Goal: Task Accomplishment & Management: Manage account settings

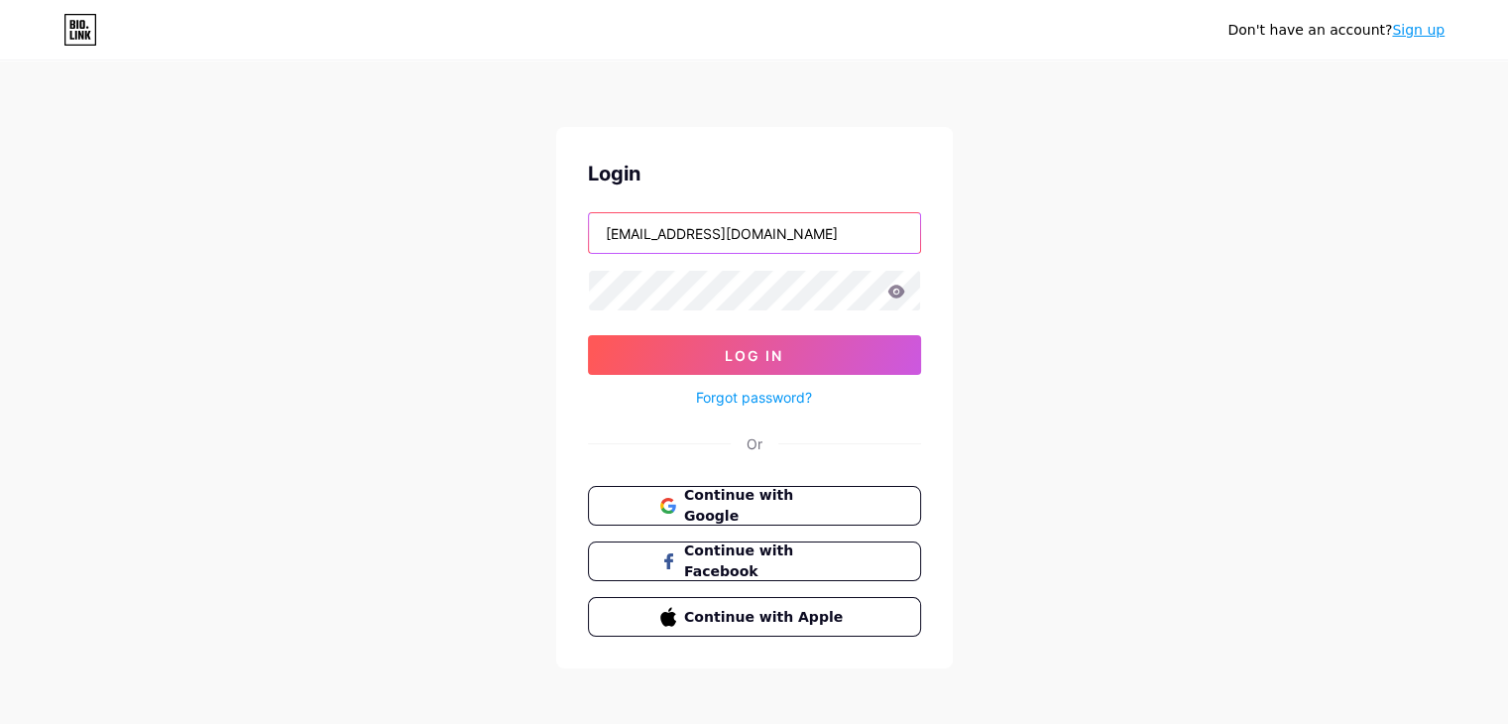
click at [674, 234] on input "hsabansta382@gmail.com" at bounding box center [754, 233] width 331 height 40
click at [760, 207] on div "Login hsabansta382@gmail.com Log In Forgot password? Or Continue with Google Co…" at bounding box center [754, 397] width 397 height 541
click at [789, 225] on input "hsabansta382@gmail.com" at bounding box center [754, 233] width 331 height 40
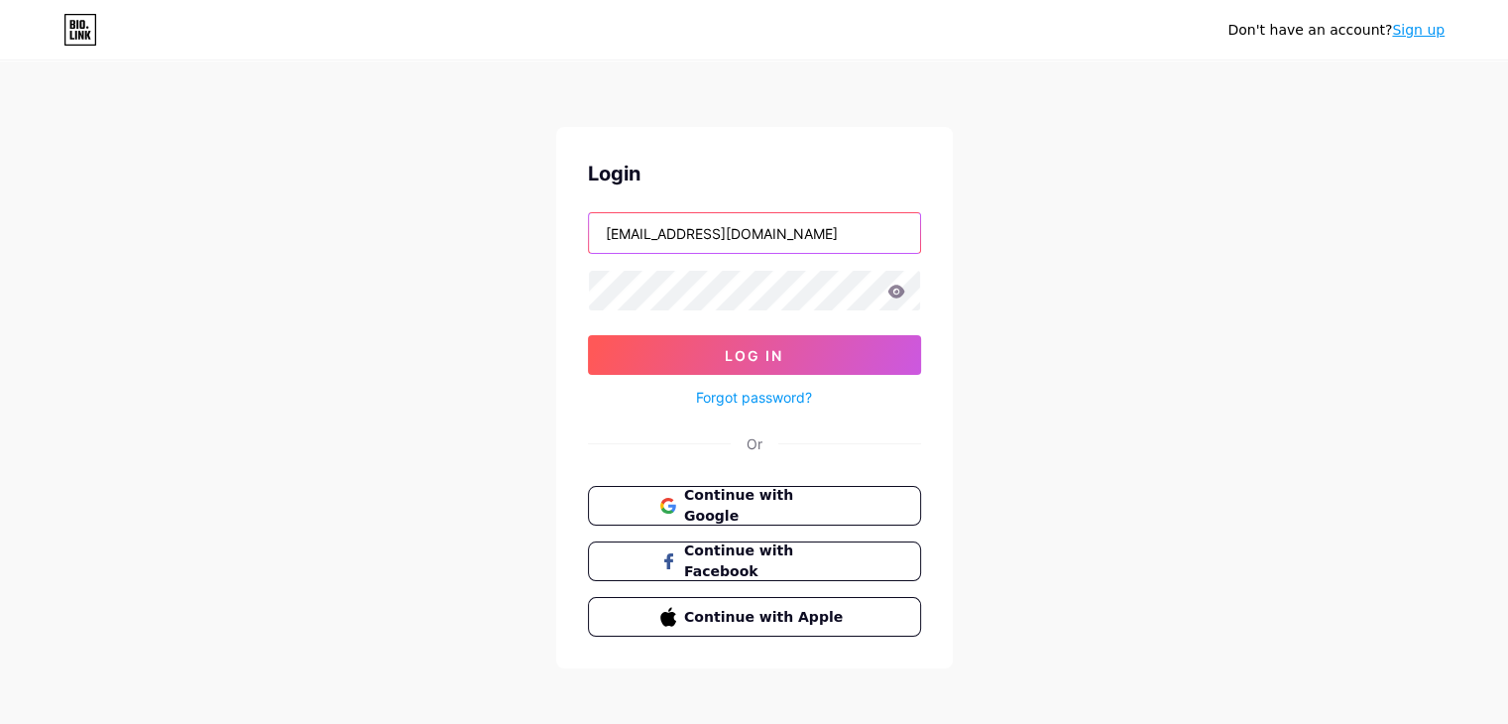
click at [789, 225] on input "hsabansta382@gmail.com" at bounding box center [754, 233] width 331 height 40
click at [713, 221] on input "hsabansta382@gmail.com" at bounding box center [754, 233] width 331 height 40
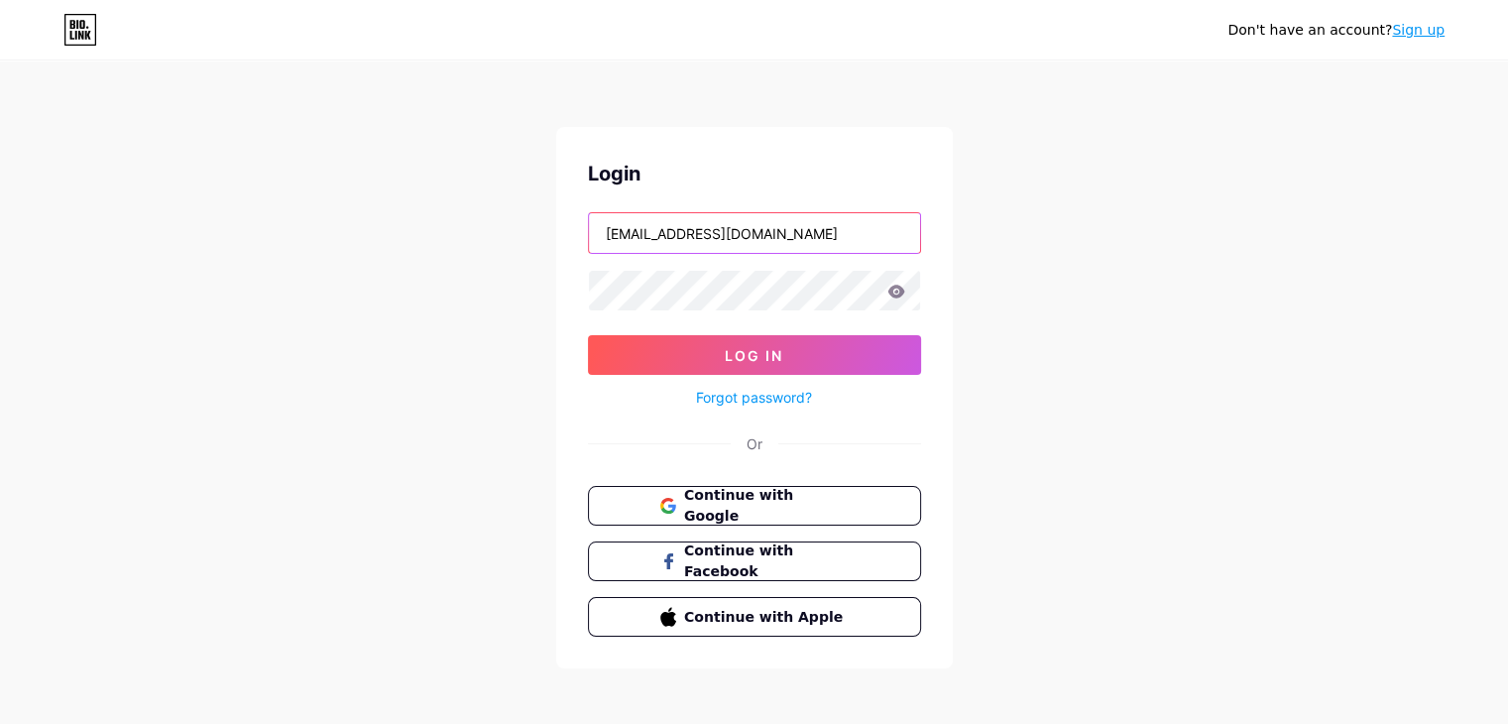
click at [713, 221] on input "hsabansta382@gmail.com" at bounding box center [754, 233] width 331 height 40
click at [675, 228] on input "hsabansta382@gmail.com" at bounding box center [754, 233] width 331 height 40
type input "aliazhar2020ali@gmail.com"
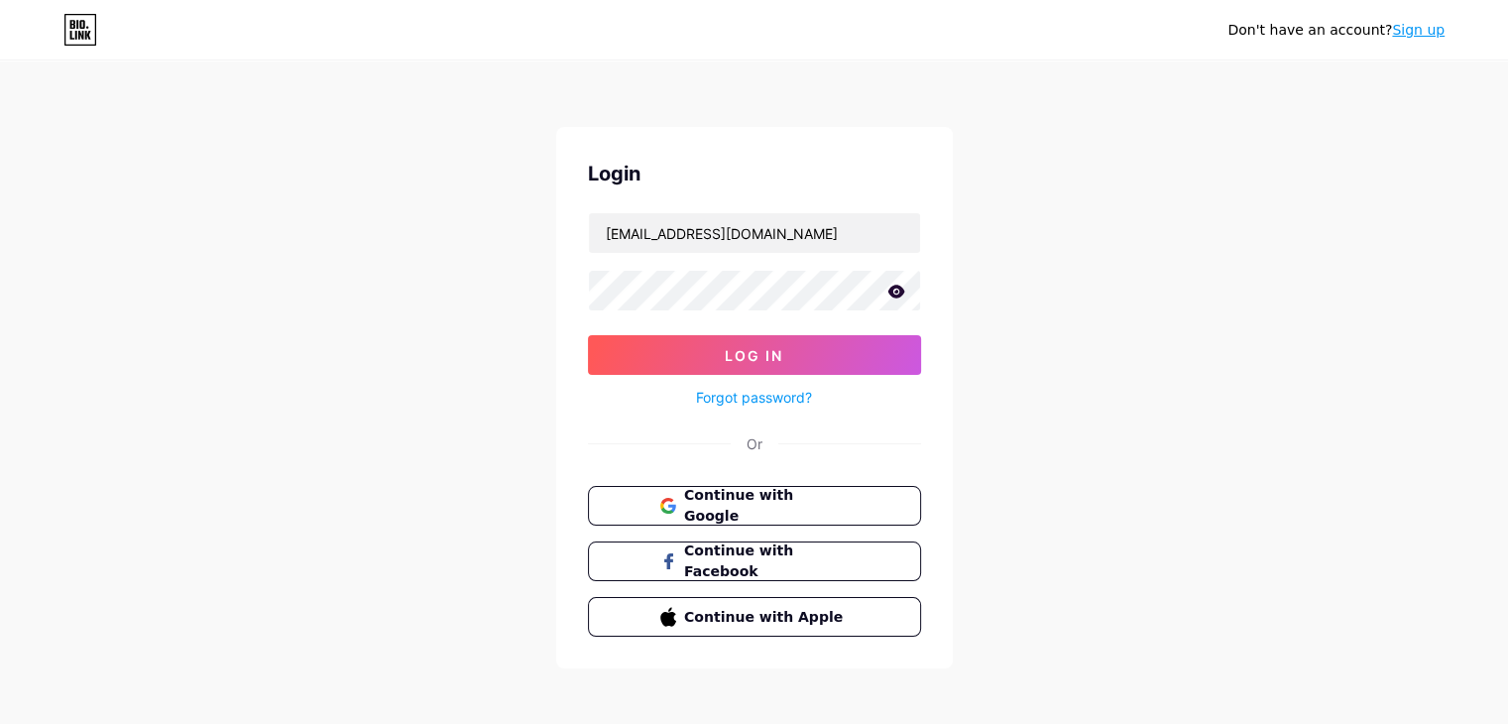
click at [891, 293] on icon at bounding box center [895, 290] width 17 height 13
click at [761, 349] on span "Log In" at bounding box center [754, 355] width 58 height 17
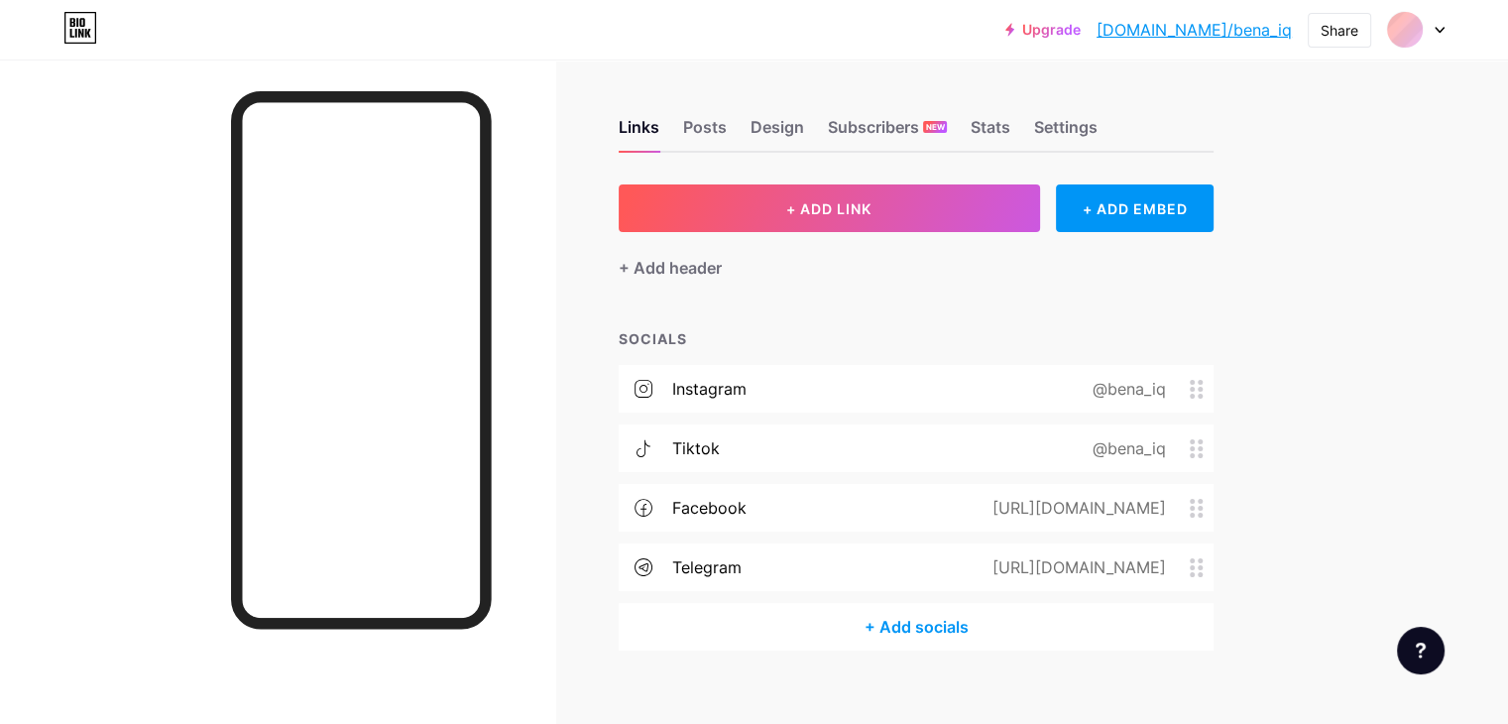
click at [1426, 34] on div at bounding box center [1415, 30] width 57 height 36
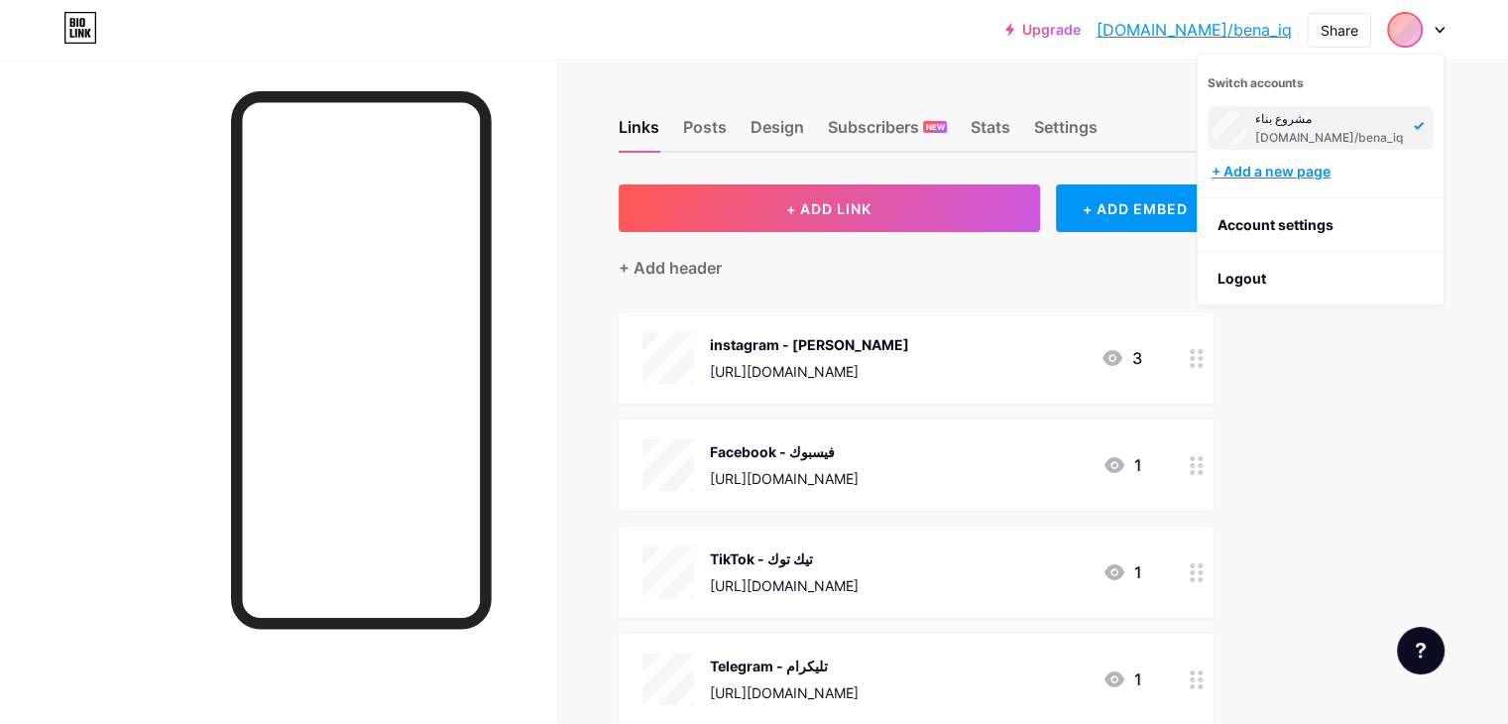
click at [1299, 174] on div "+ Add a new page" at bounding box center [1322, 172] width 222 height 20
click at [1240, 271] on li "Logout" at bounding box center [1320, 279] width 246 height 54
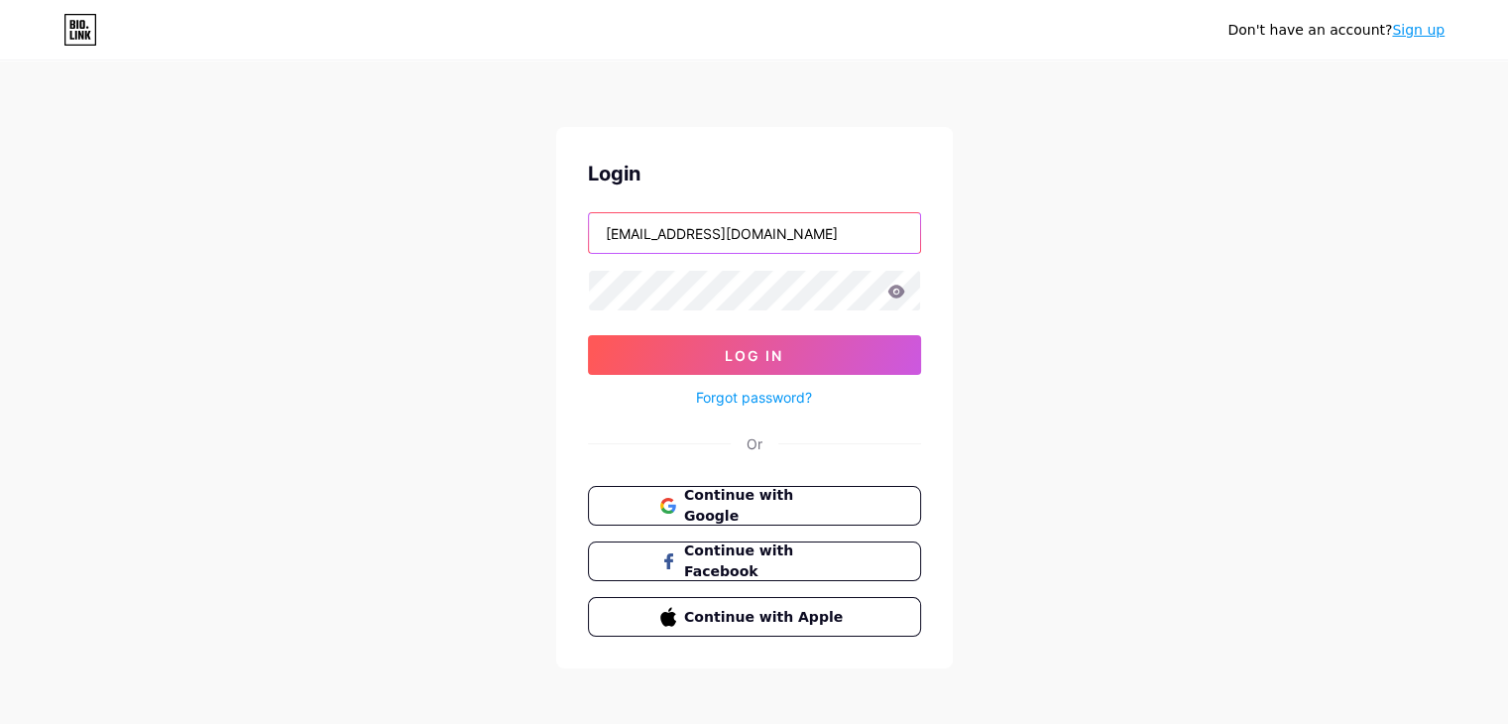
click at [703, 223] on input "aliazhar2020ali@gmail.com" at bounding box center [754, 233] width 331 height 40
type input "[EMAIL_ADDRESS][DOMAIN_NAME]"
click at [588, 335] on button "Log In" at bounding box center [754, 355] width 333 height 40
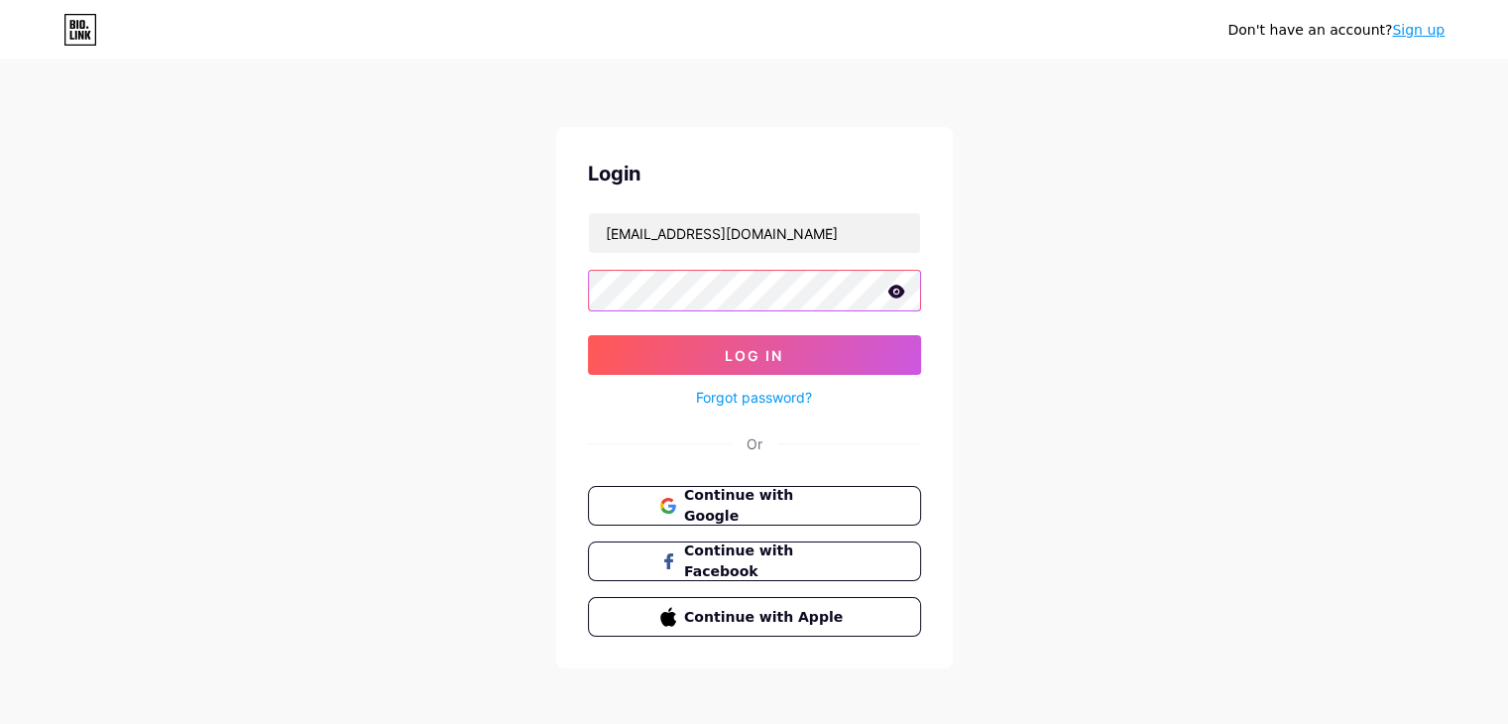
click at [588, 335] on button "Log In" at bounding box center [754, 355] width 333 height 40
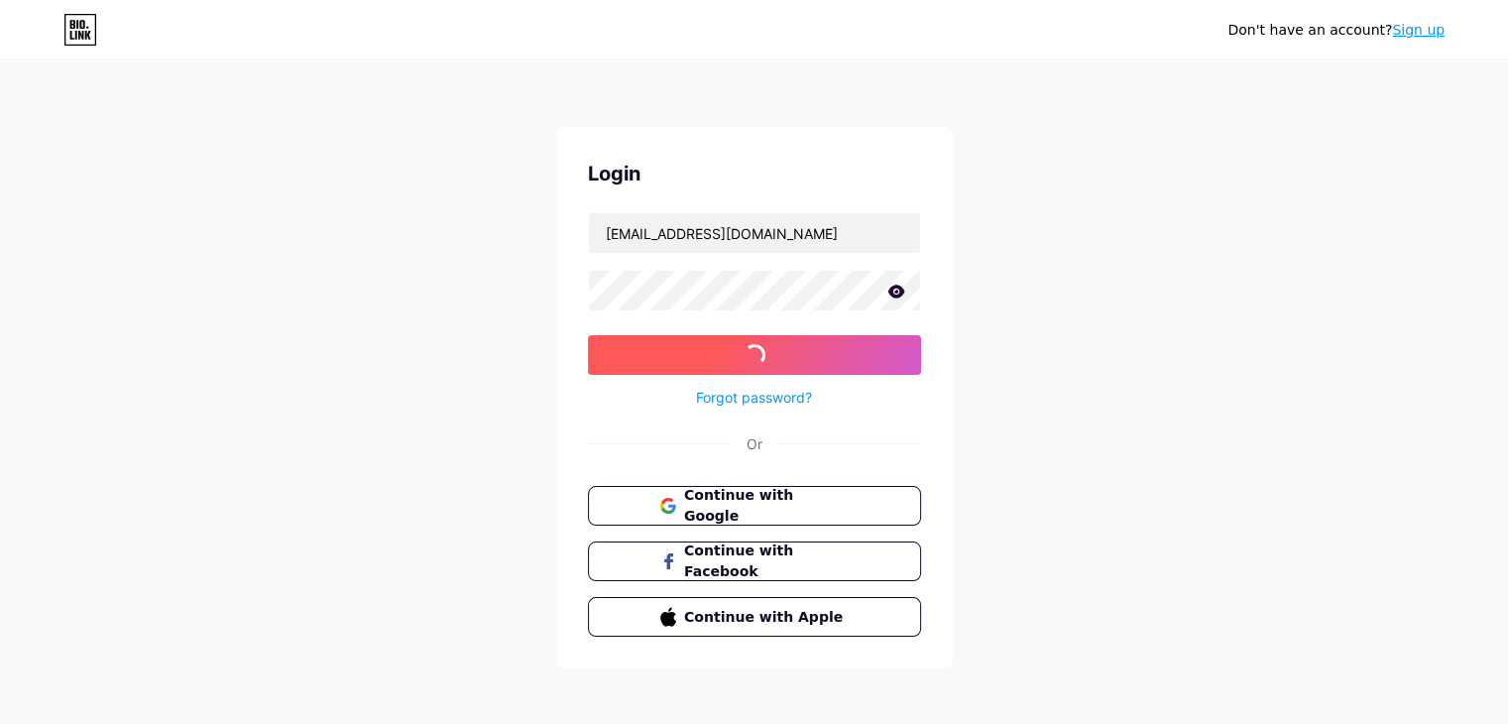
click at [629, 358] on button "Log In" at bounding box center [754, 355] width 333 height 40
click at [601, 125] on div "Don't have an account? Sign up Login aliabbasjebbar@gmail.com Log In Forgot pas…" at bounding box center [754, 366] width 1508 height 732
click at [896, 289] on icon at bounding box center [895, 290] width 17 height 13
click at [513, 334] on div "Don't have an account? Sign up Login aliabbasjebbar@gmail.com Log In Forgot pas…" at bounding box center [754, 366] width 1508 height 732
click at [706, 516] on button "Continue with Google" at bounding box center [754, 506] width 338 height 41
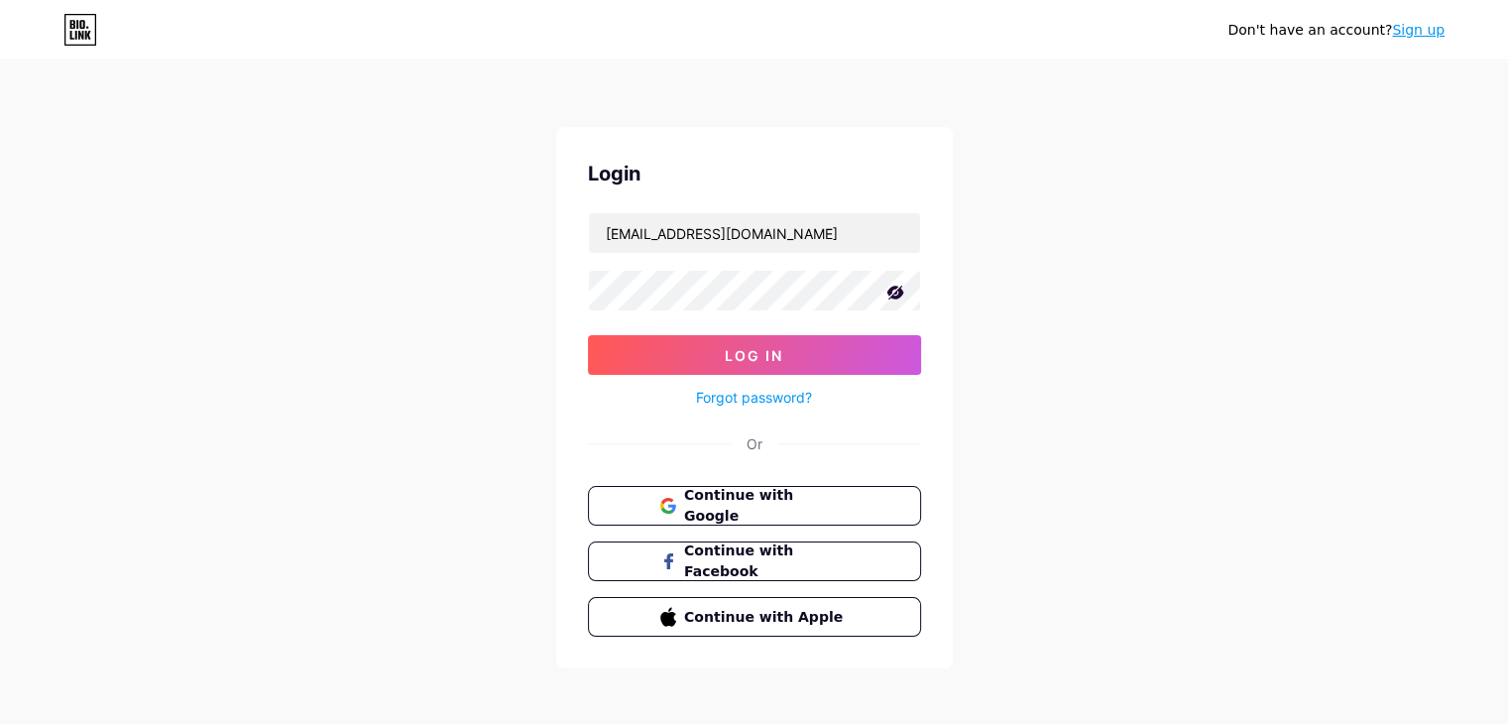
click at [726, 478] on div "Login aliabbasjebbar@gmail.com Log In Forgot password? Or Continue with Google …" at bounding box center [754, 397] width 397 height 541
click at [729, 524] on div "Continue with Google Continue with Facebook Continue with Apple" at bounding box center [754, 561] width 333 height 151
click at [741, 512] on span "Continue with Google" at bounding box center [766, 506] width 166 height 43
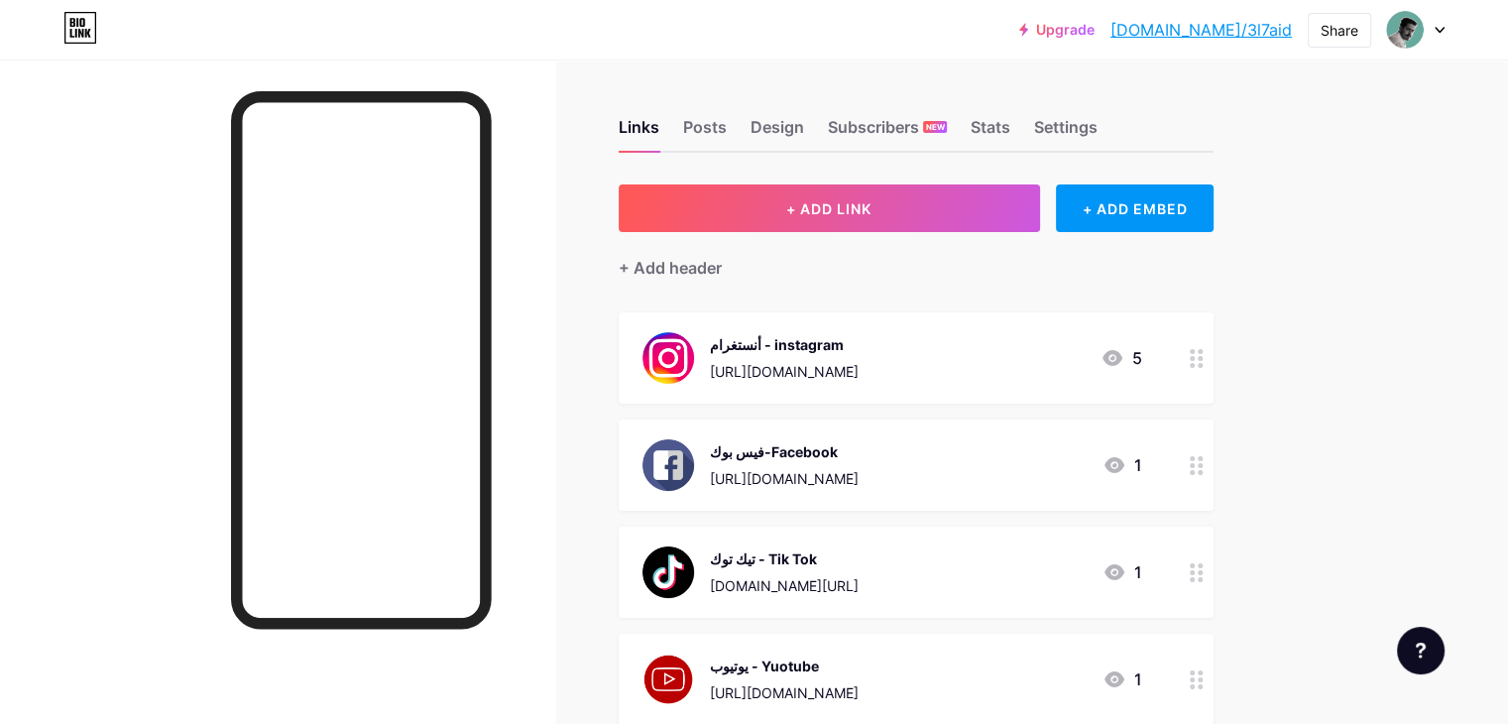
click at [854, 352] on div "أنستغرام - instagram" at bounding box center [784, 344] width 149 height 21
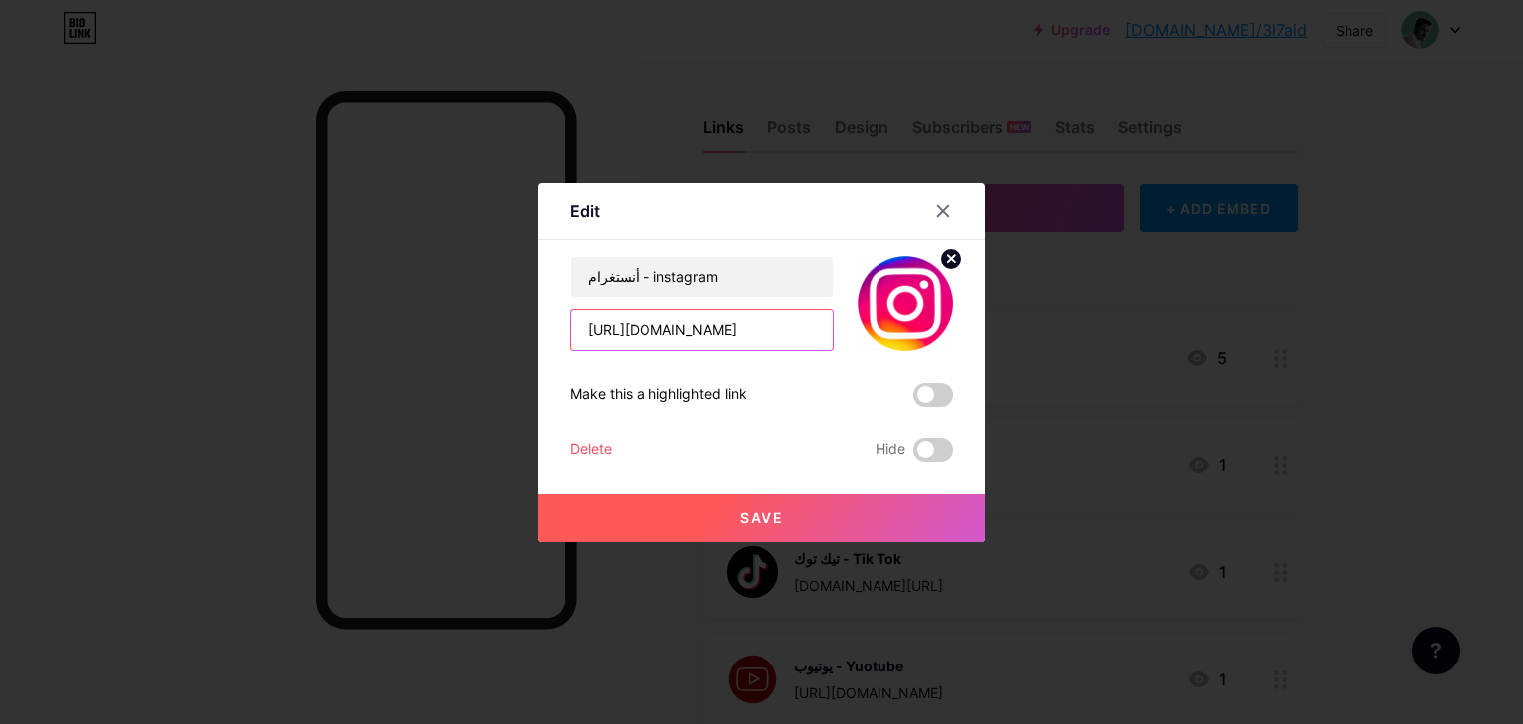
click at [764, 329] on input "[URL][DOMAIN_NAME]" at bounding box center [702, 330] width 262 height 40
click at [925, 206] on div at bounding box center [943, 211] width 36 height 36
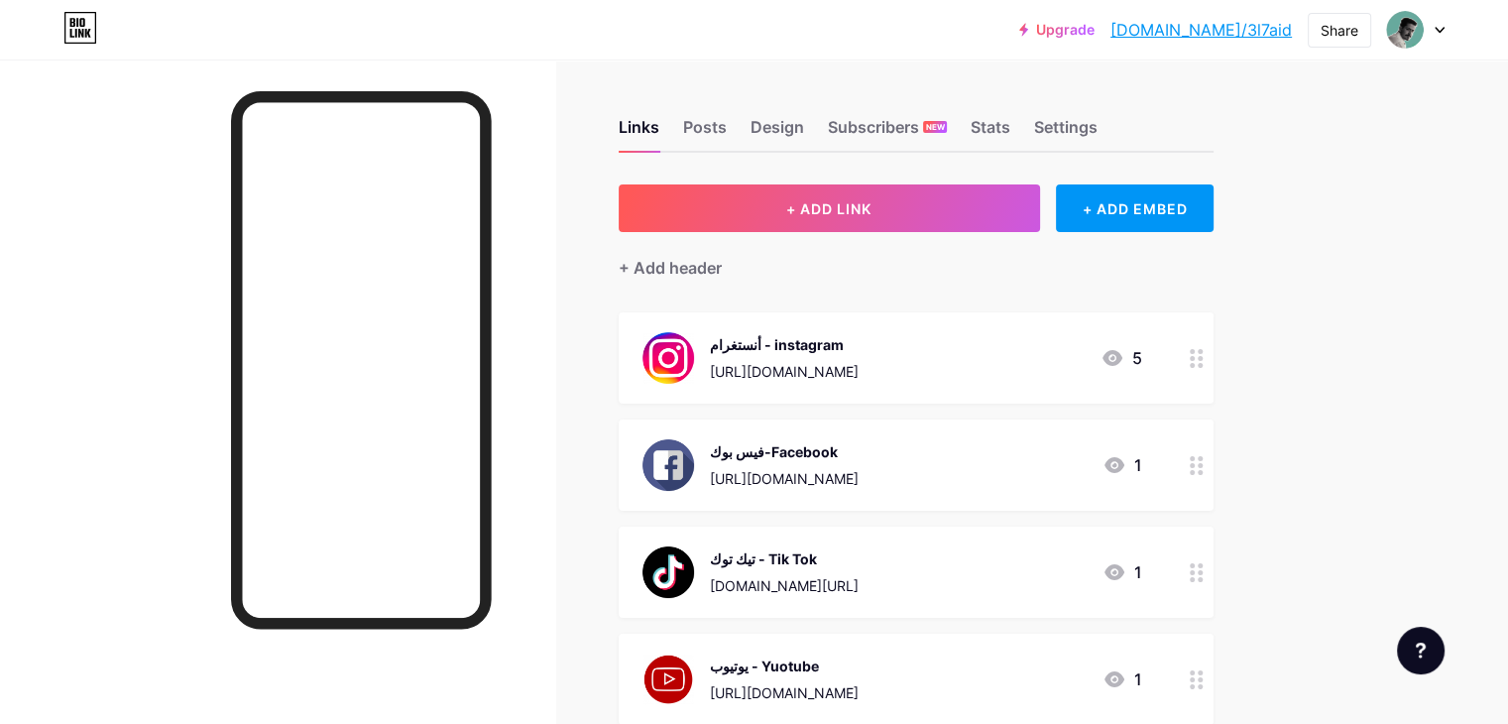
click at [858, 560] on div "تيك توك - Tik Tok" at bounding box center [784, 558] width 149 height 21
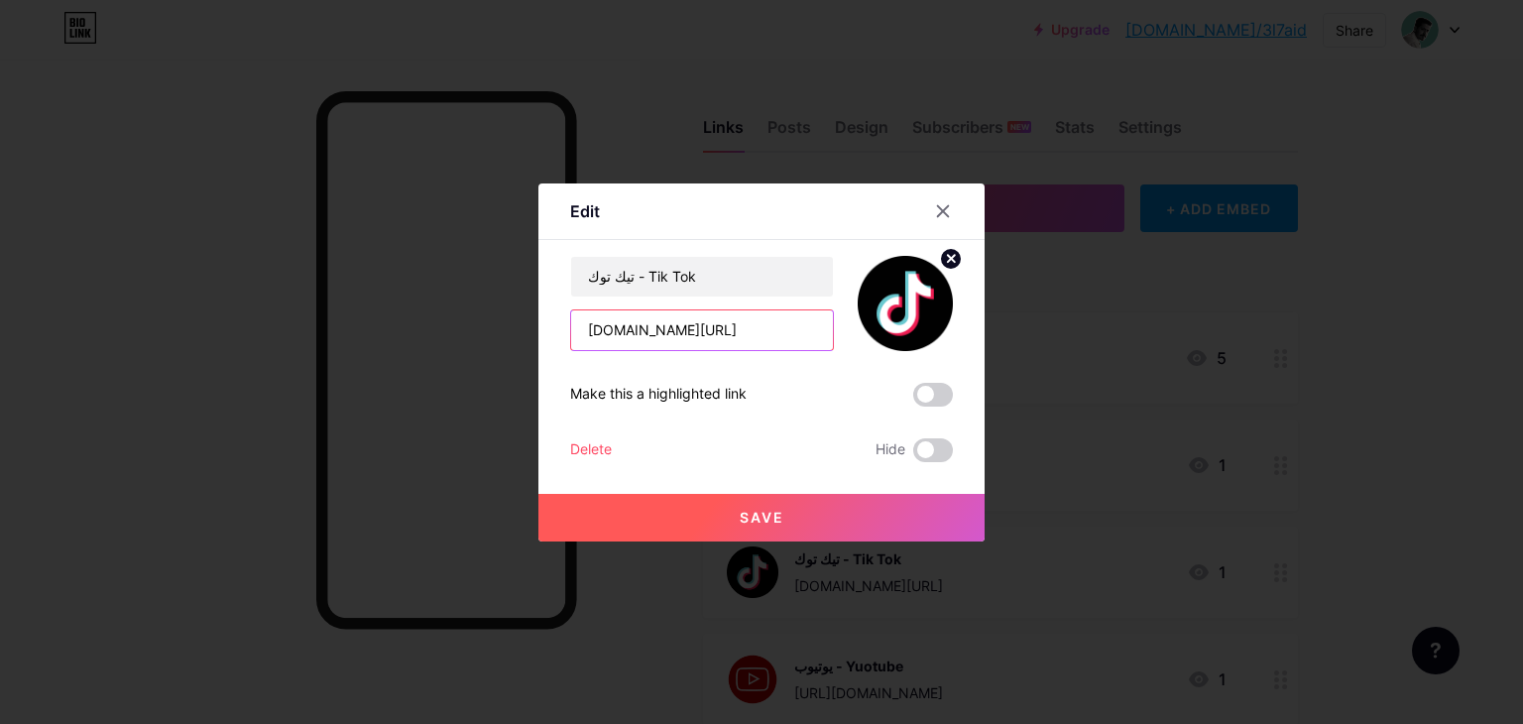
click at [714, 341] on input "[DOMAIN_NAME][URL]" at bounding box center [702, 330] width 262 height 40
click at [938, 207] on icon at bounding box center [943, 210] width 11 height 11
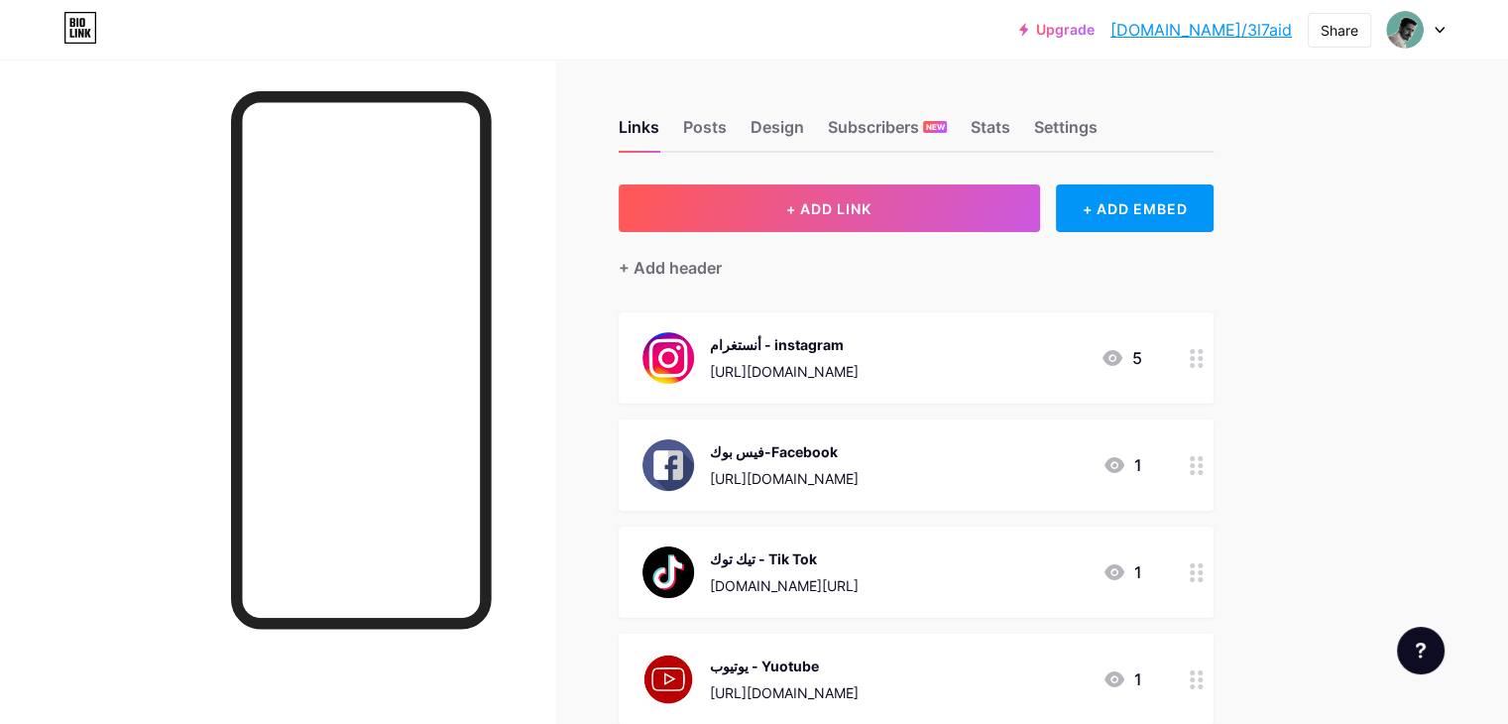
click at [858, 461] on div "فيس بوك-Facebook [URL][DOMAIN_NAME]" at bounding box center [784, 465] width 149 height 52
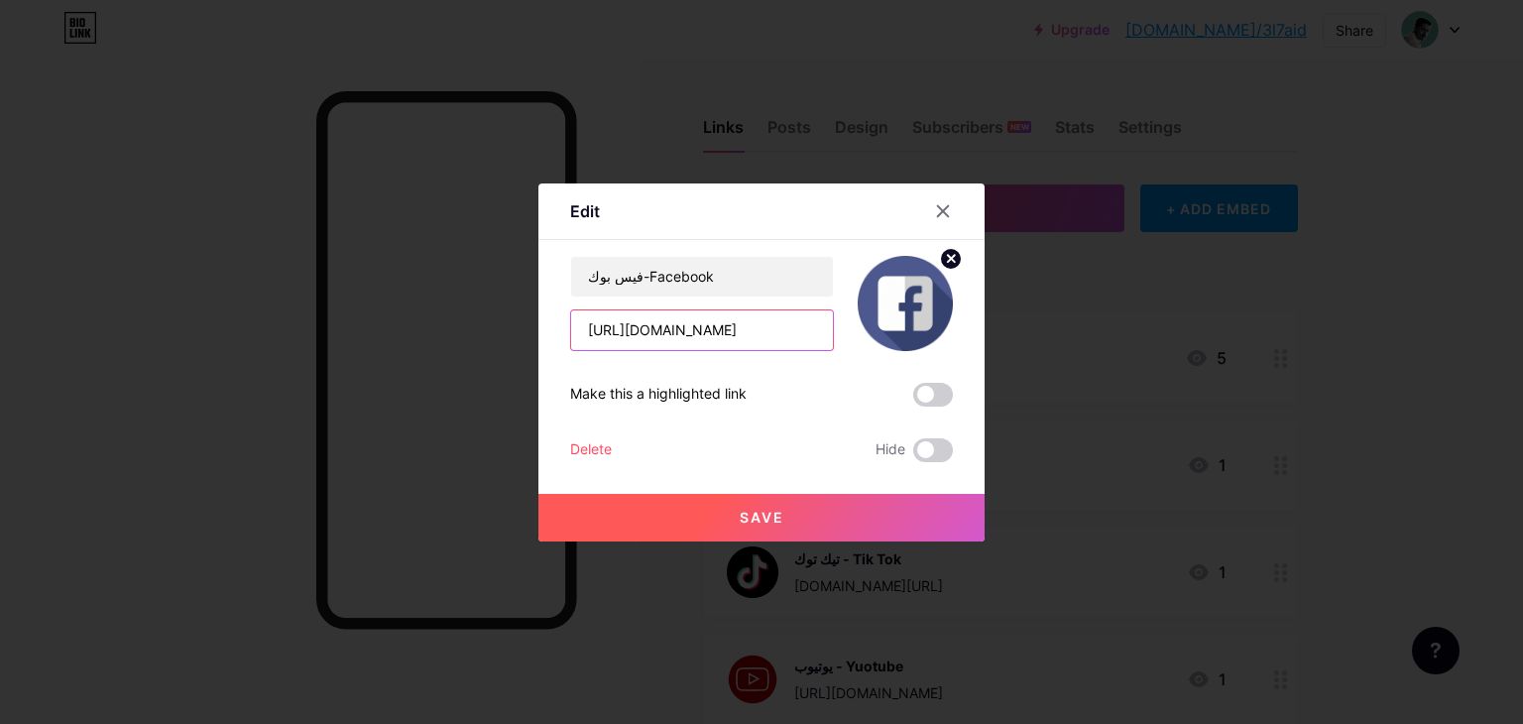
click at [741, 342] on input "[URL][DOMAIN_NAME]" at bounding box center [702, 330] width 262 height 40
click at [762, 320] on input "[URL][DOMAIN_NAME]" at bounding box center [702, 330] width 262 height 40
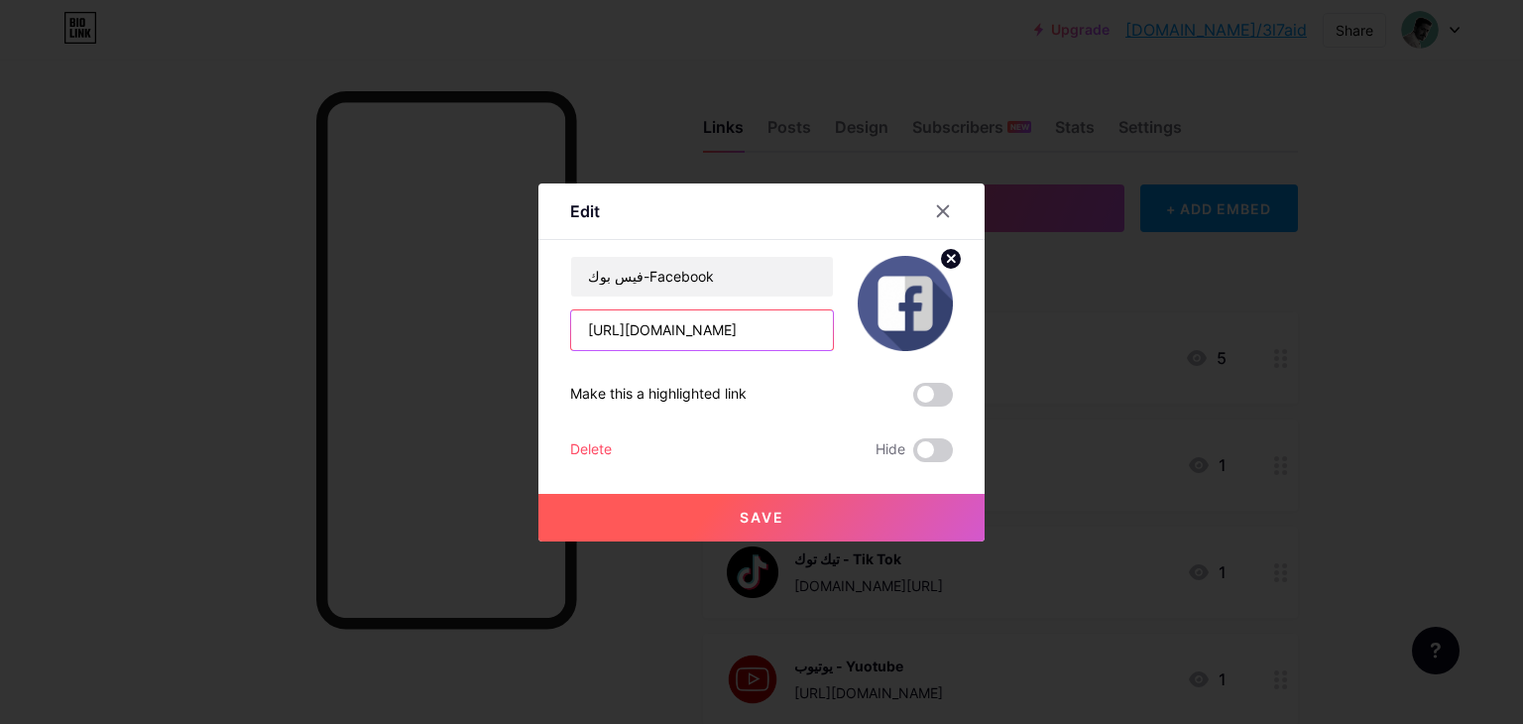
click at [762, 320] on input "[URL][DOMAIN_NAME]" at bounding box center [702, 330] width 262 height 40
click at [726, 140] on div at bounding box center [761, 362] width 1523 height 724
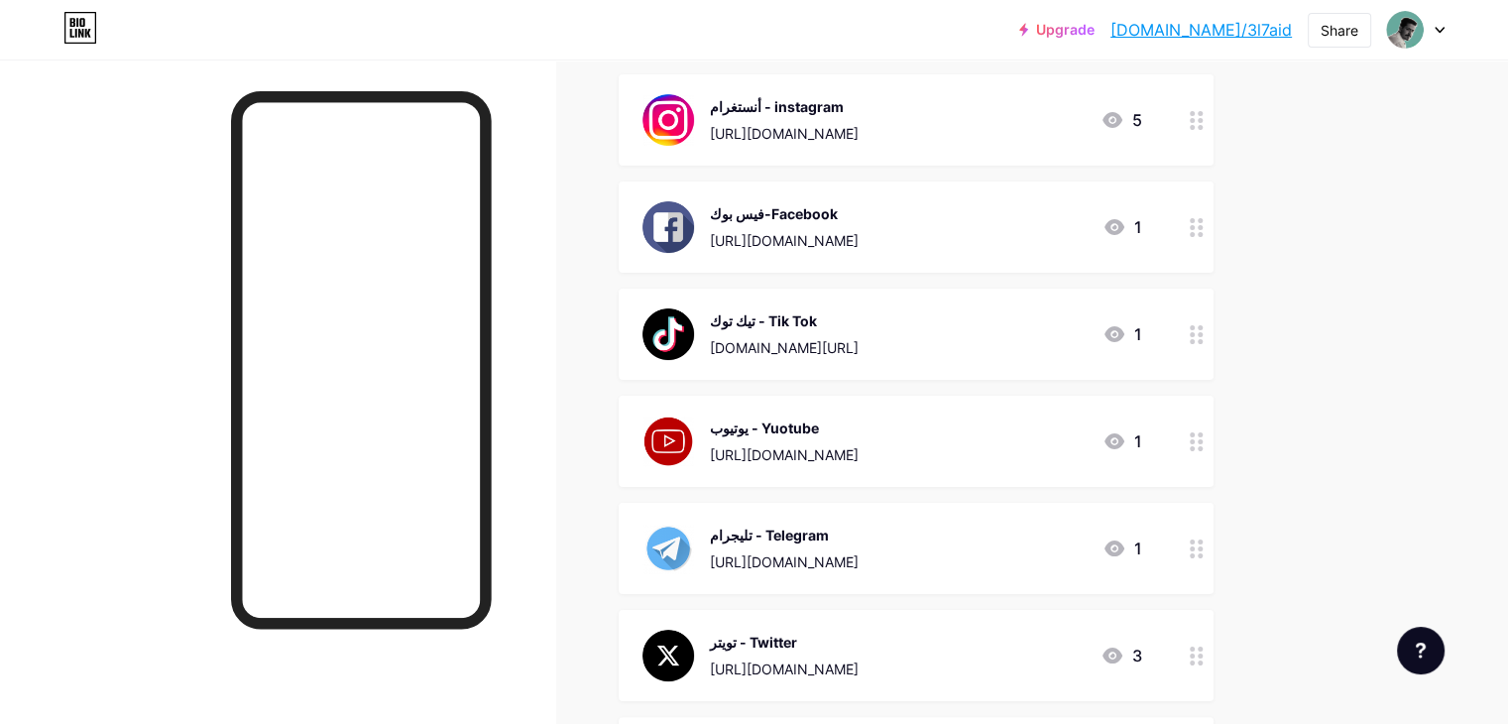
scroll to position [870, 0]
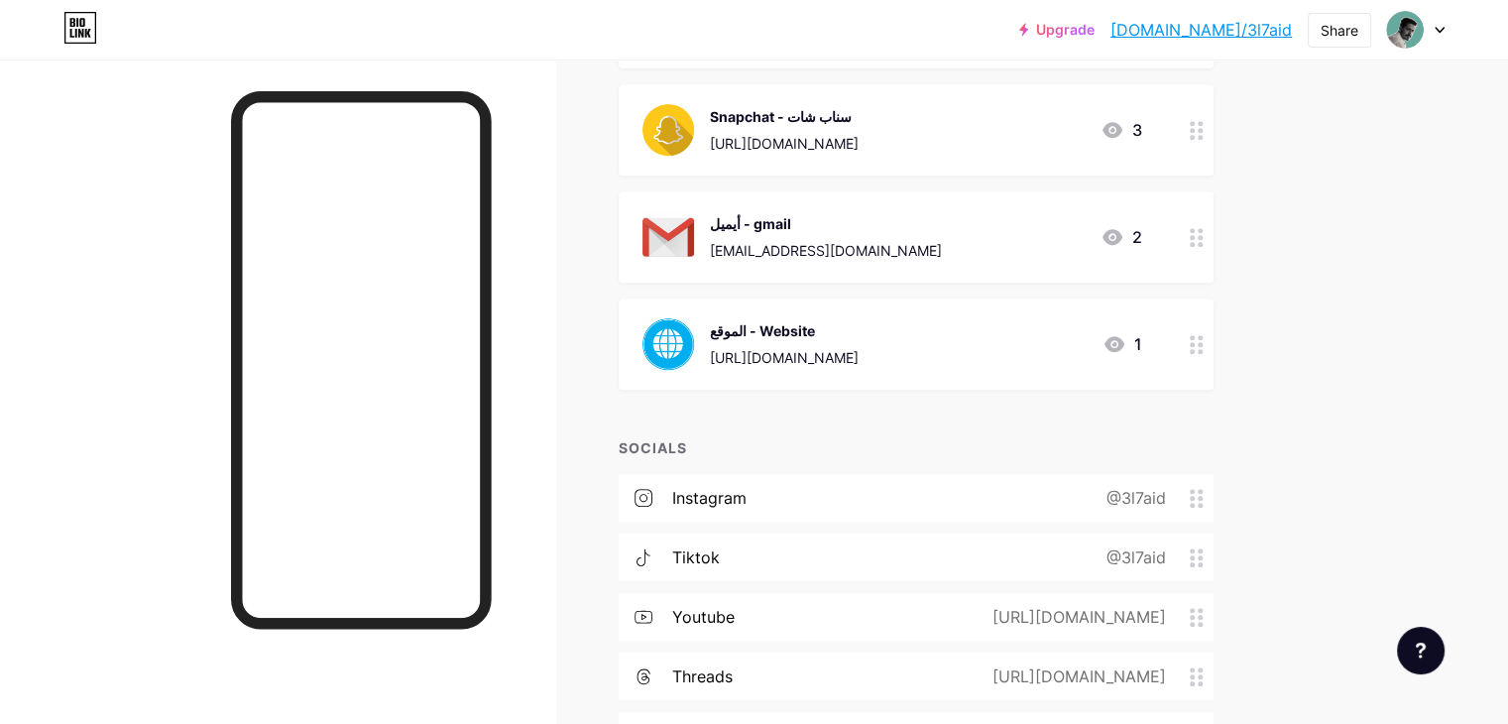
click at [1190, 612] on div "[URL][DOMAIN_NAME]" at bounding box center [1075, 617] width 229 height 24
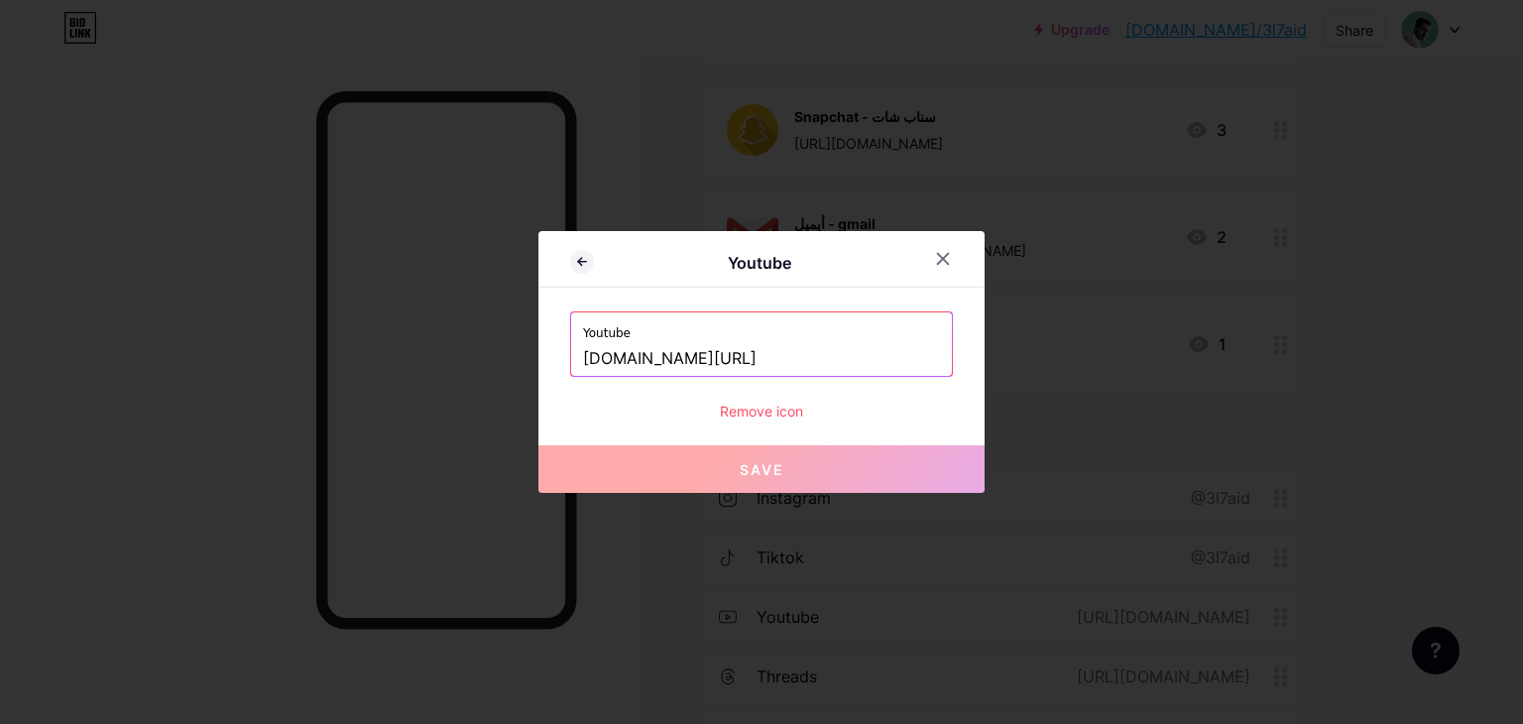
click at [801, 331] on label "Youtube" at bounding box center [761, 327] width 357 height 30
click at [749, 360] on input "[DOMAIN_NAME][URL]" at bounding box center [761, 359] width 357 height 34
click at [941, 267] on div at bounding box center [943, 259] width 36 height 36
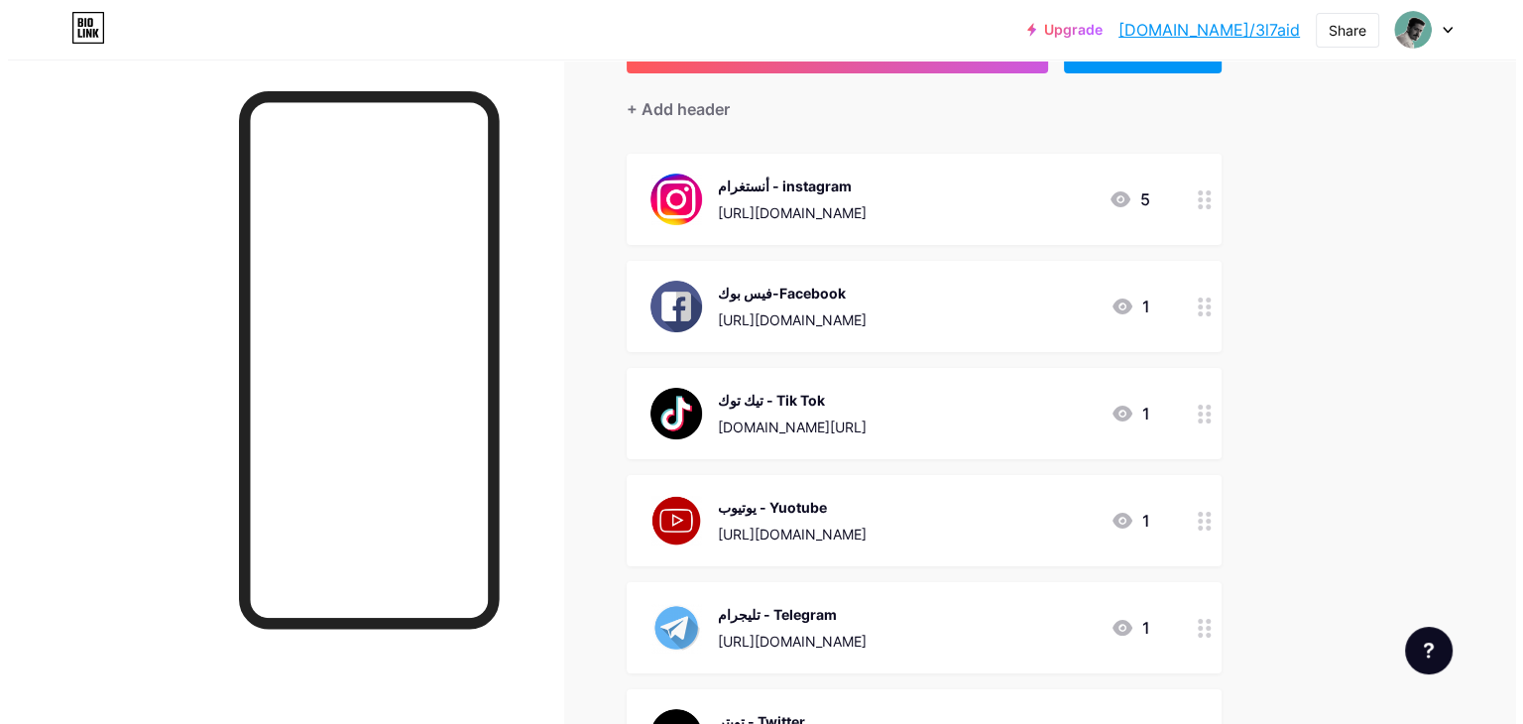
scroll to position [113, 0]
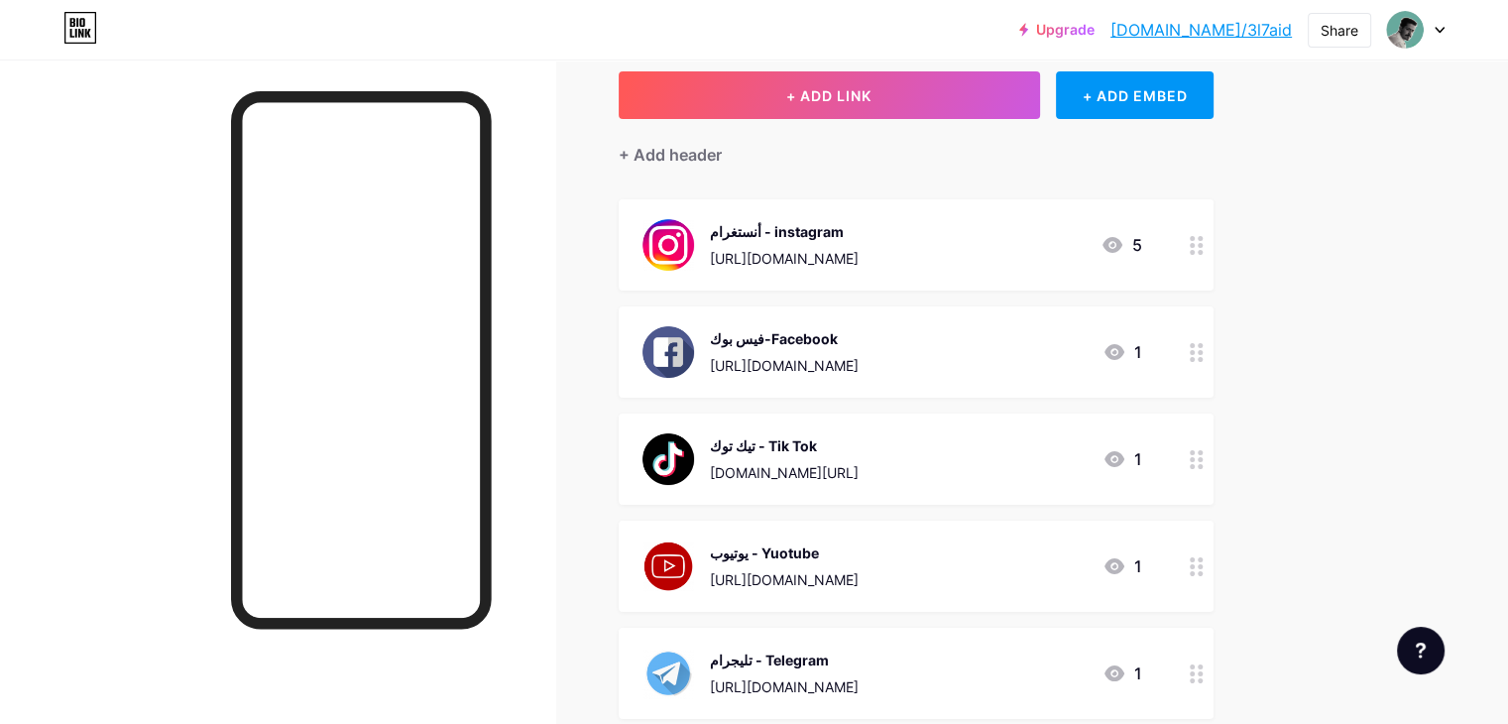
click at [1084, 546] on div "يوتيوب - Yuotube [URL][DOMAIN_NAME] 1" at bounding box center [892, 566] width 500 height 52
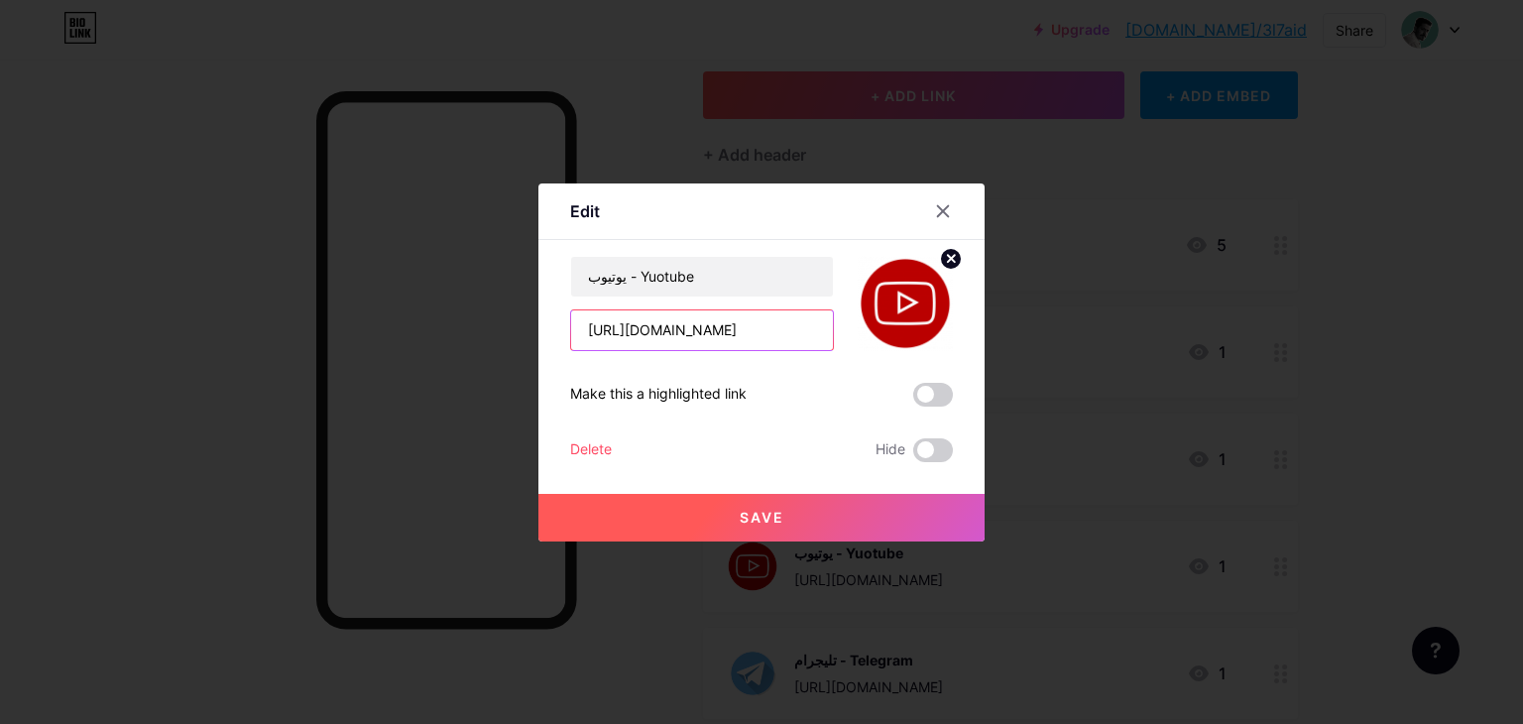
click at [767, 330] on input "[URL][DOMAIN_NAME]" at bounding box center [702, 330] width 262 height 40
paste input "[DOMAIN_NAME][URL]"
type input "[DOMAIN_NAME][URL]"
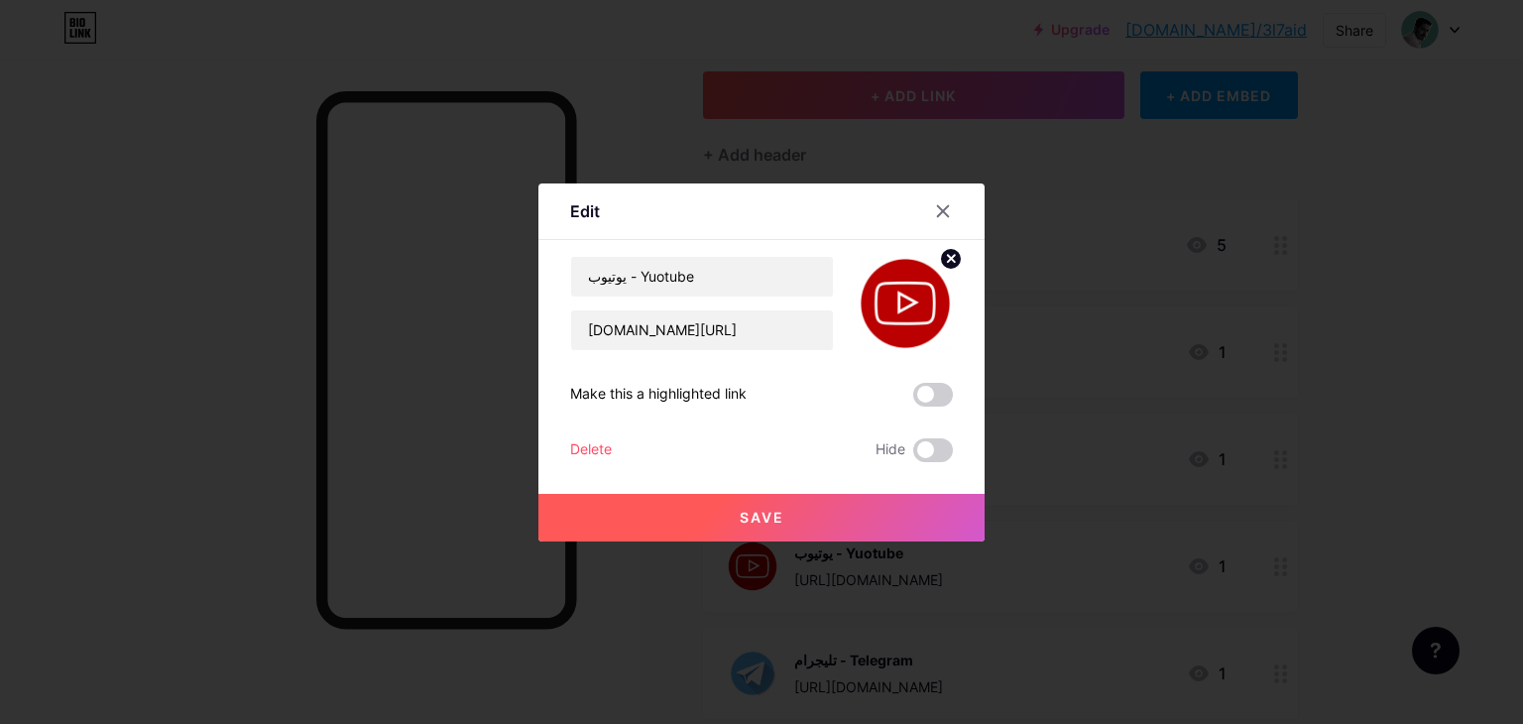
click at [781, 514] on button "Save" at bounding box center [761, 518] width 446 height 48
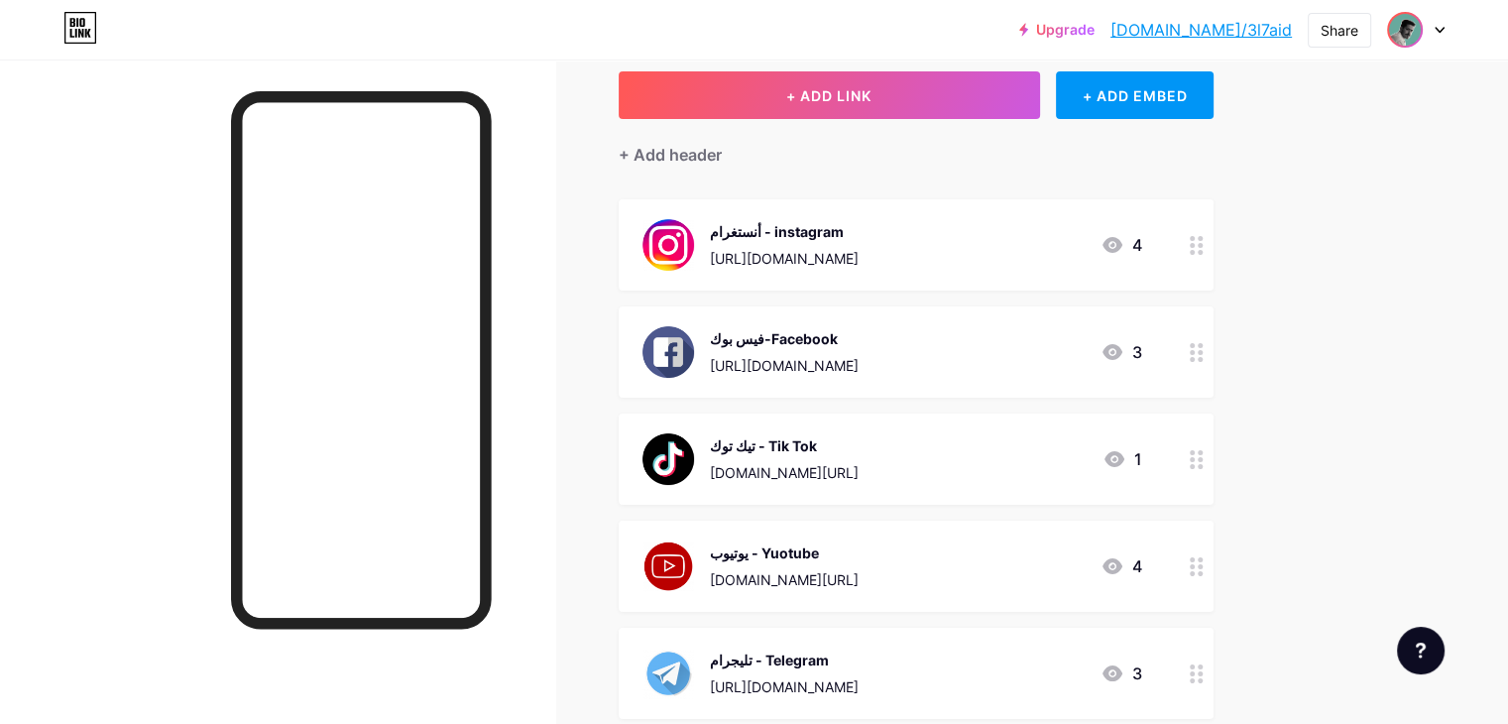
click at [1419, 30] on img at bounding box center [1405, 30] width 32 height 32
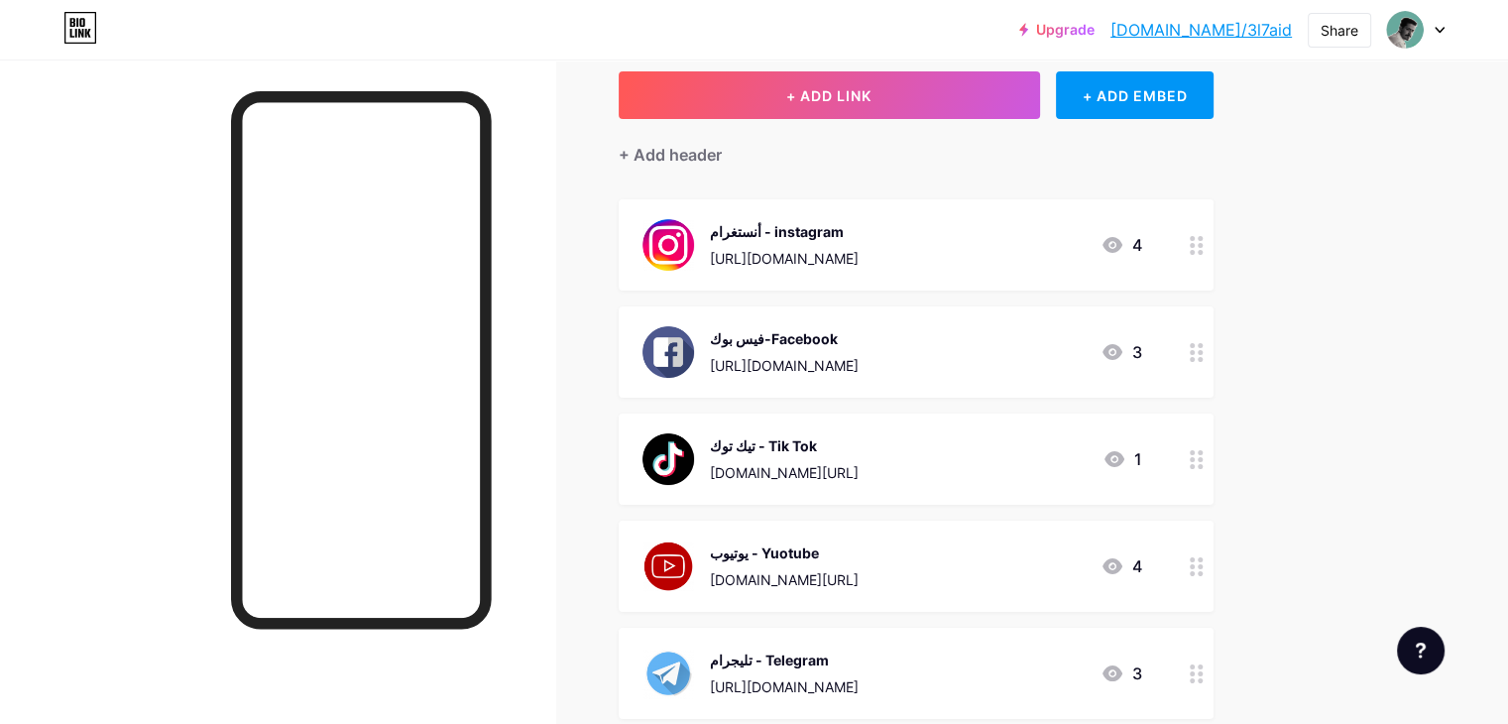
click at [1427, 29] on div at bounding box center [1415, 30] width 57 height 36
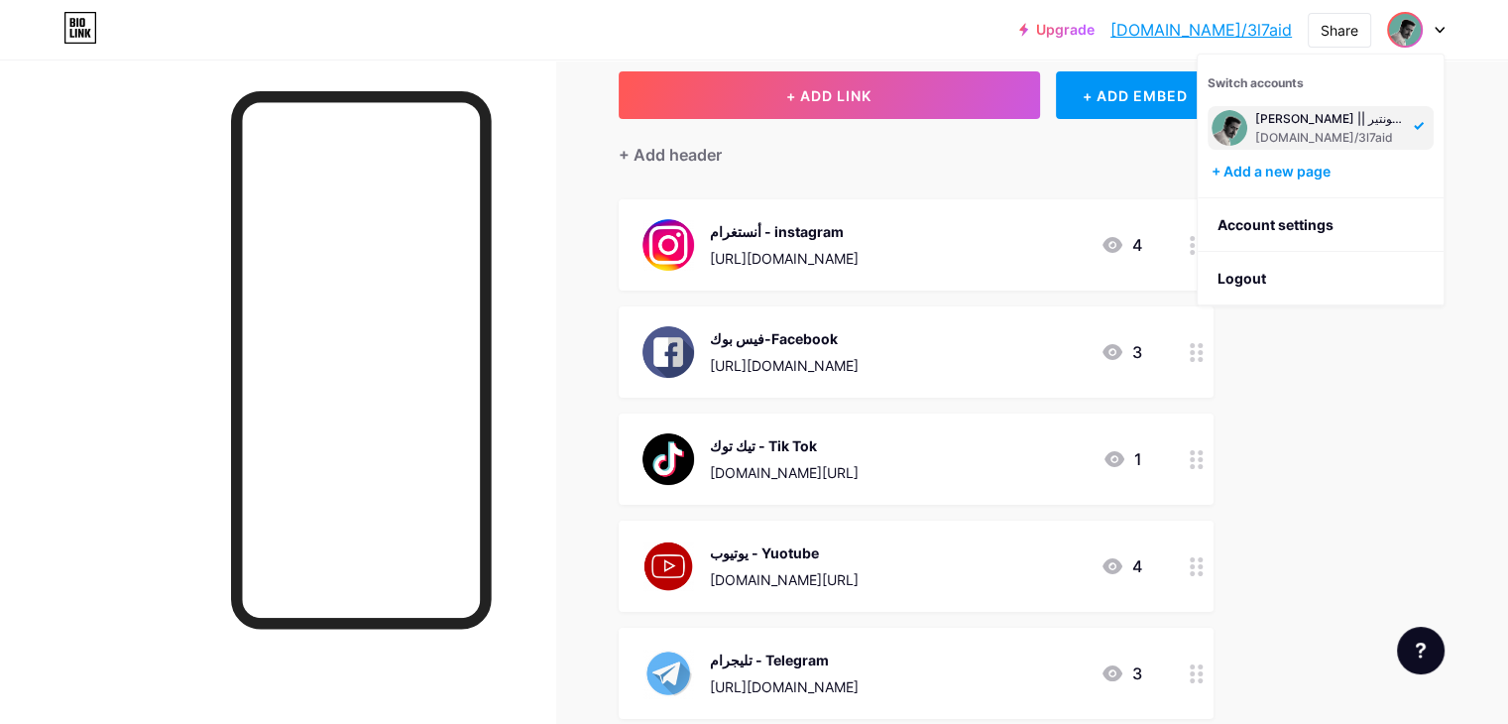
click at [1427, 29] on div at bounding box center [1415, 30] width 57 height 36
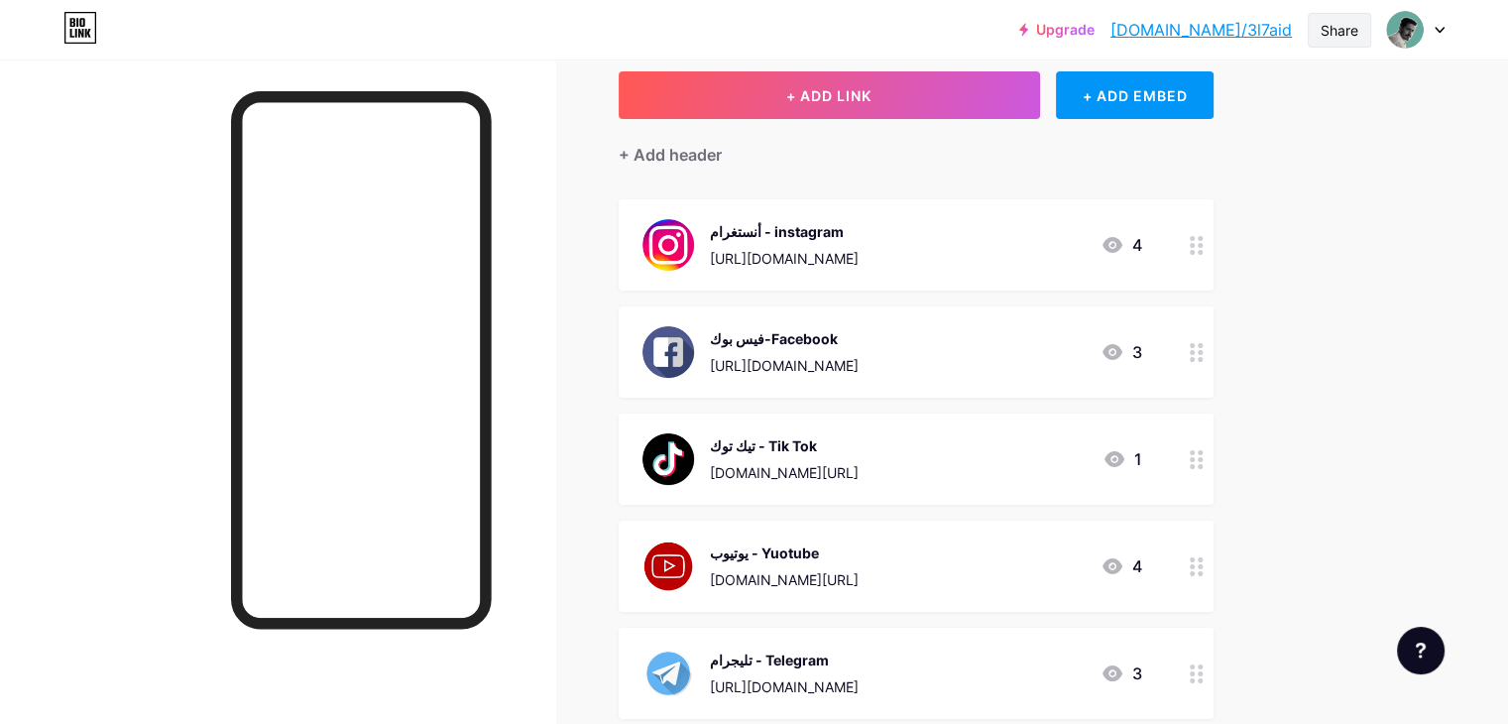
click at [1356, 24] on div "Share" at bounding box center [1339, 30] width 38 height 21
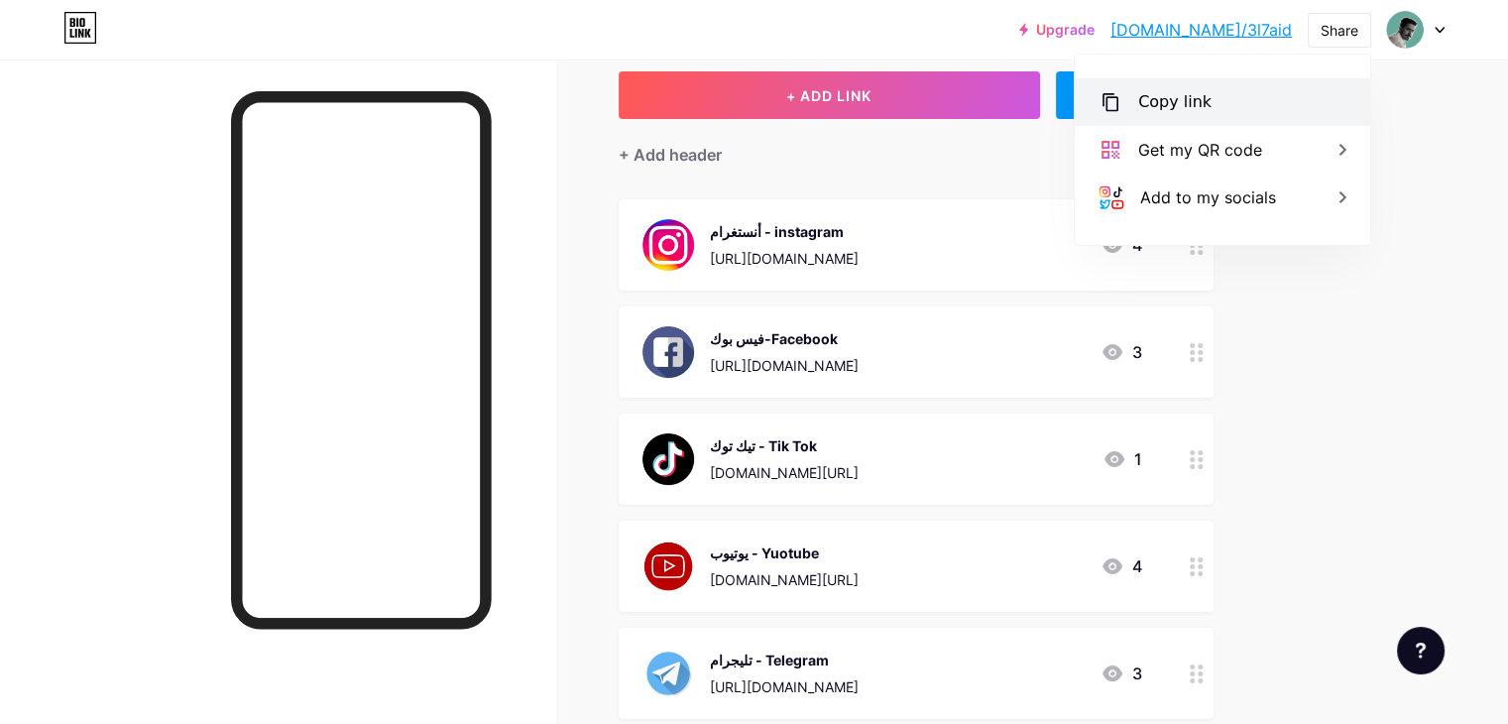
click at [1253, 100] on div "Copy link" at bounding box center [1222, 102] width 295 height 48
click at [858, 263] on div "[URL][DOMAIN_NAME]" at bounding box center [784, 258] width 149 height 21
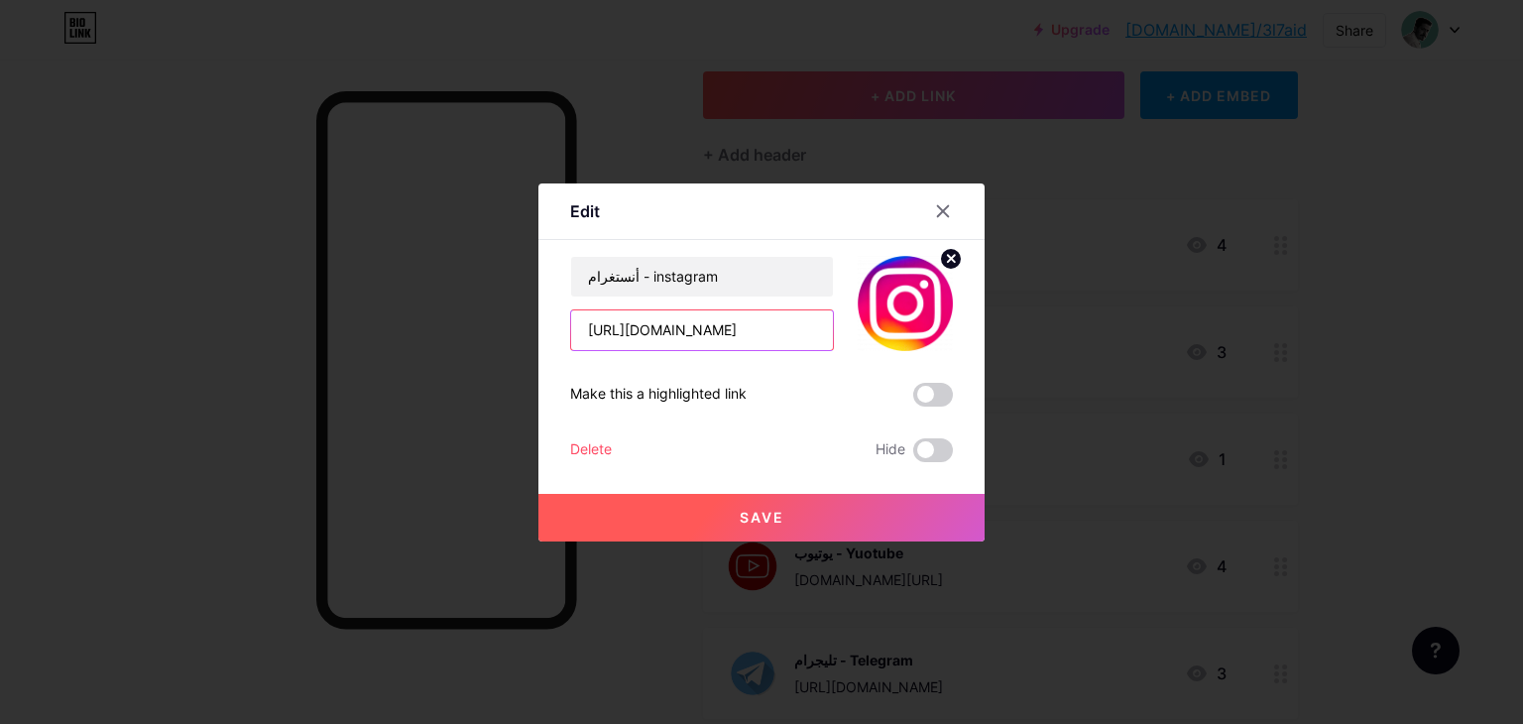
drag, startPoint x: 769, startPoint y: 322, endPoint x: 803, endPoint y: 322, distance: 33.7
click at [803, 322] on input "[URL][DOMAIN_NAME]" at bounding box center [702, 330] width 262 height 40
type input "[URL][DOMAIN_NAME]"
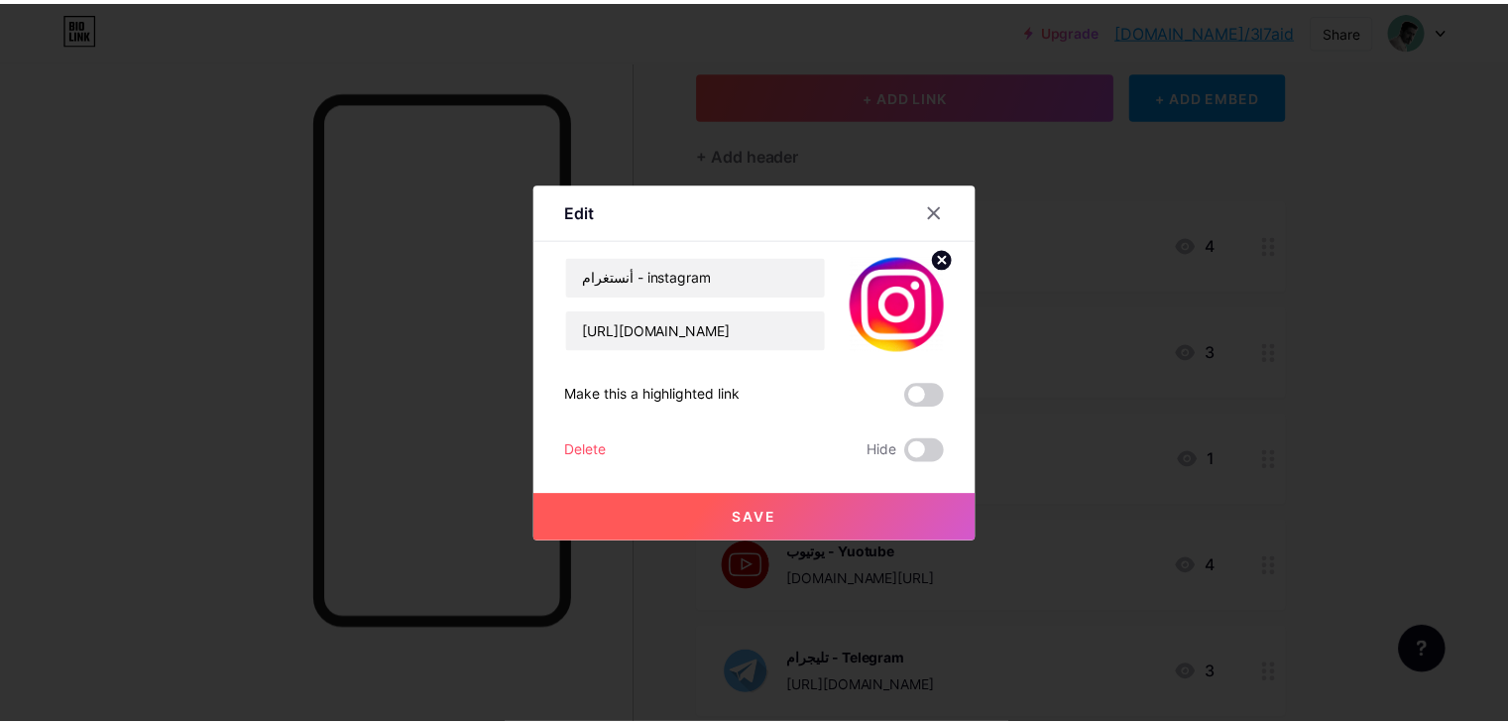
scroll to position [0, 0]
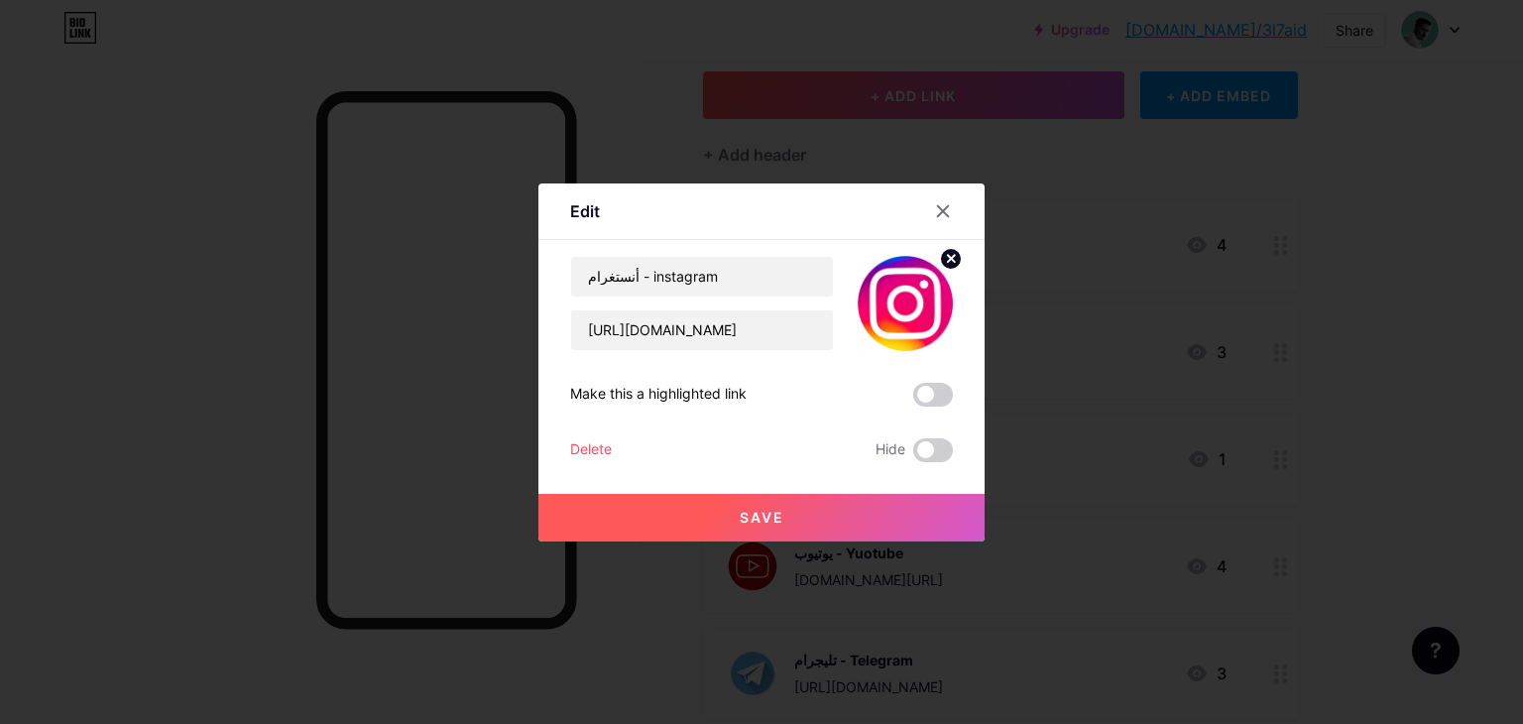
click at [756, 524] on button "Save" at bounding box center [761, 518] width 446 height 48
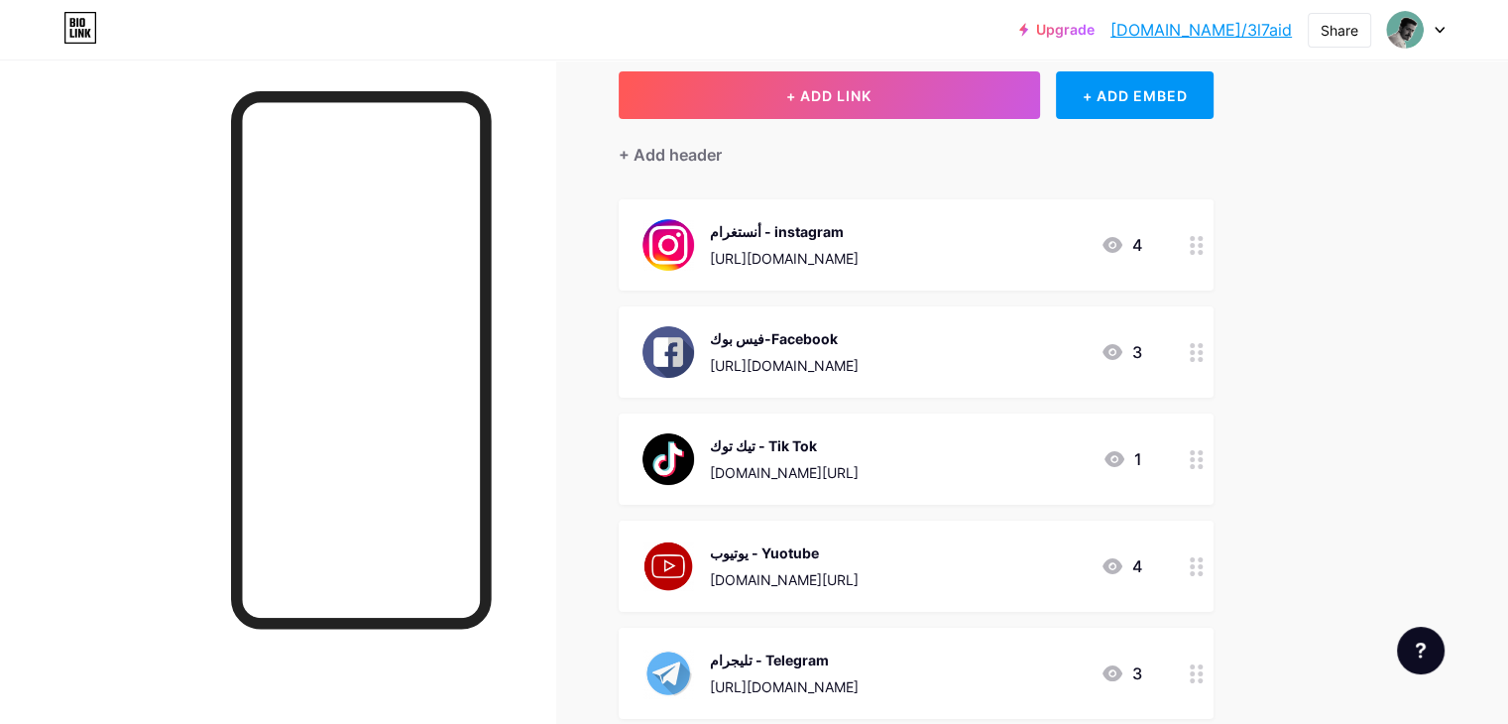
click at [990, 208] on div "أنستغرام - instagram [URL][DOMAIN_NAME] 4" at bounding box center [916, 244] width 595 height 91
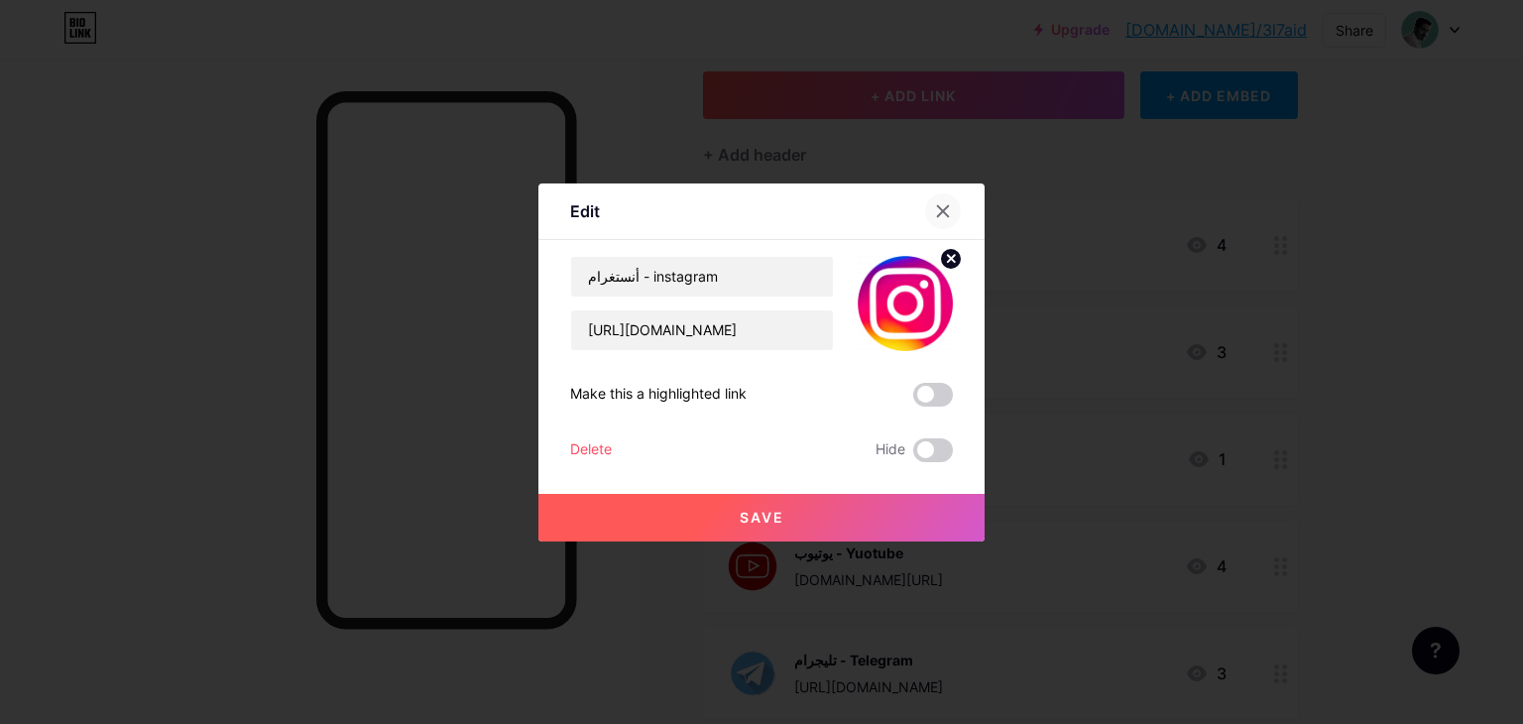
click at [936, 199] on div at bounding box center [943, 211] width 36 height 36
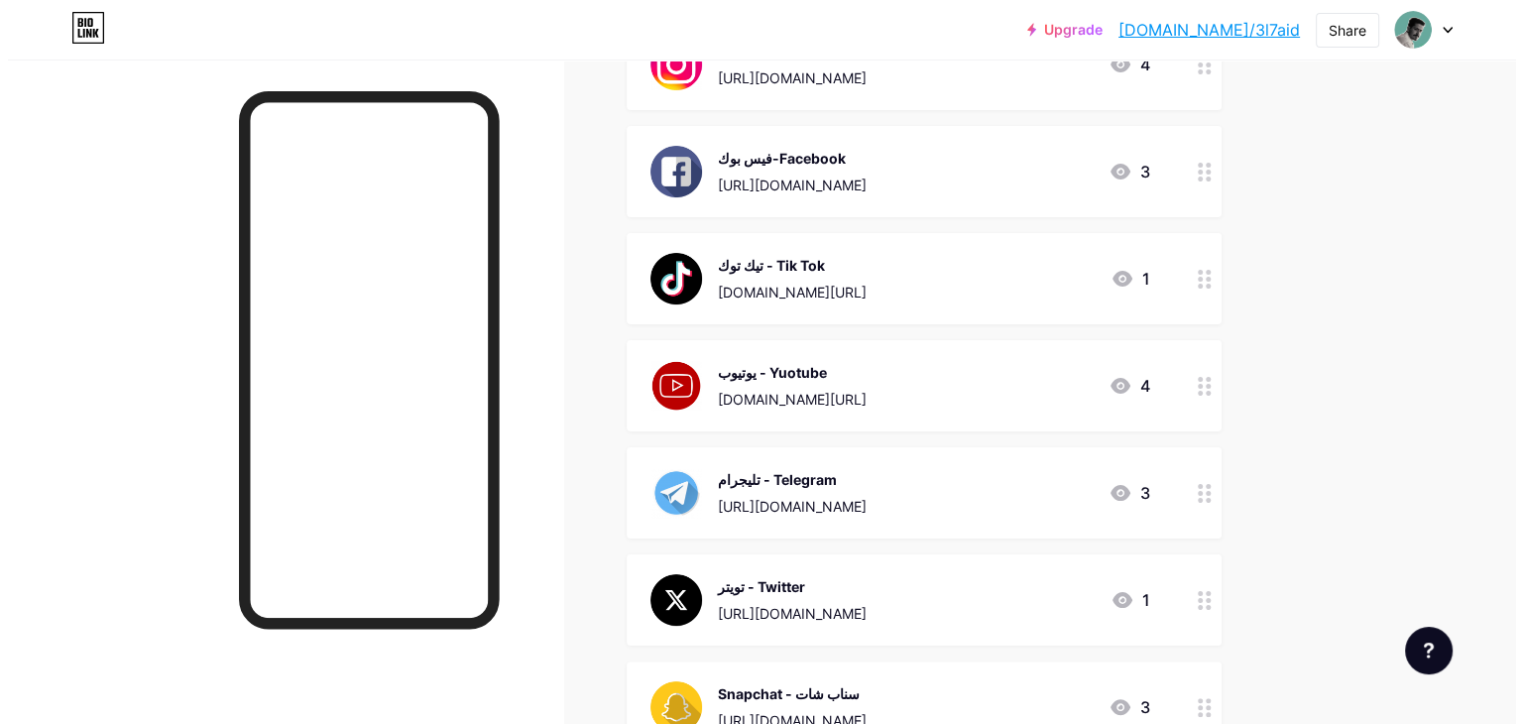
scroll to position [272, 0]
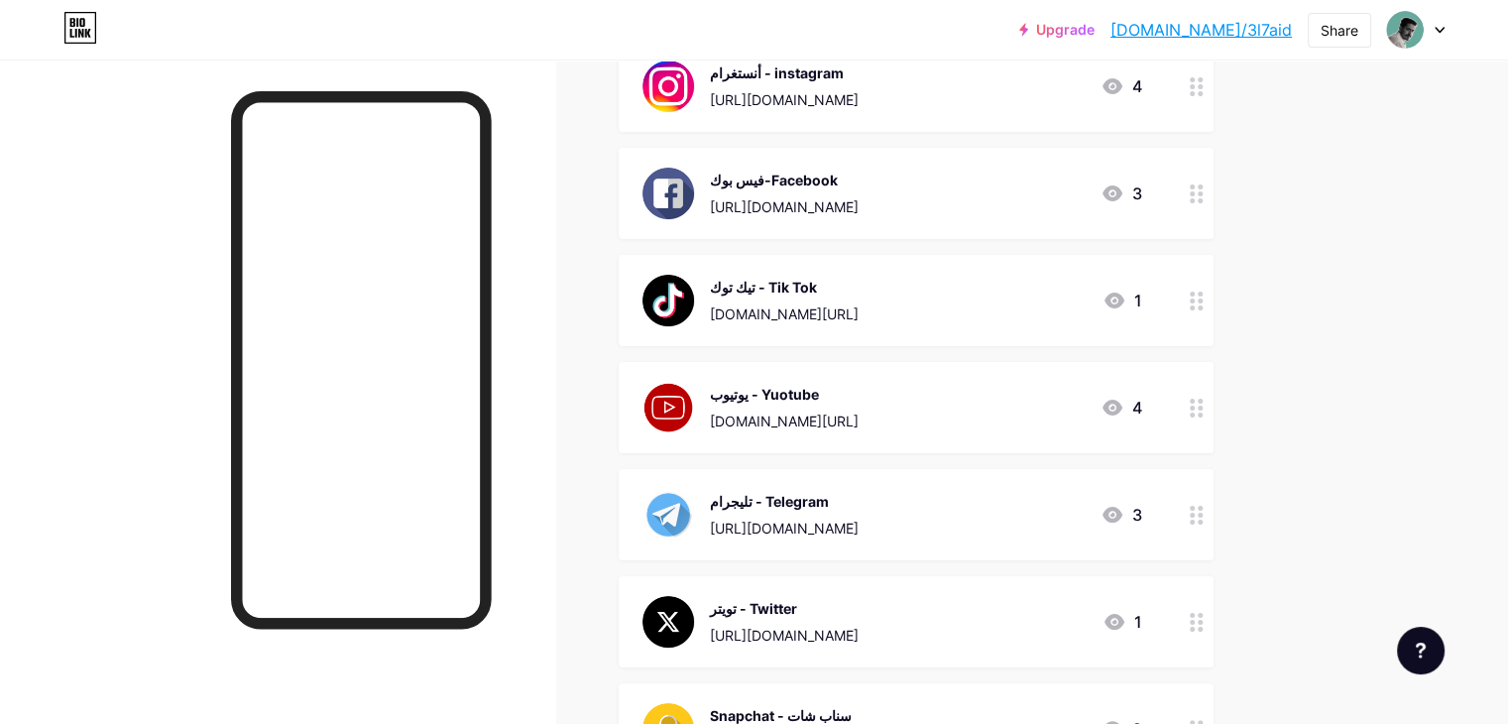
click at [858, 83] on div "أنستغرام - instagram [URL][DOMAIN_NAME]" at bounding box center [784, 86] width 149 height 52
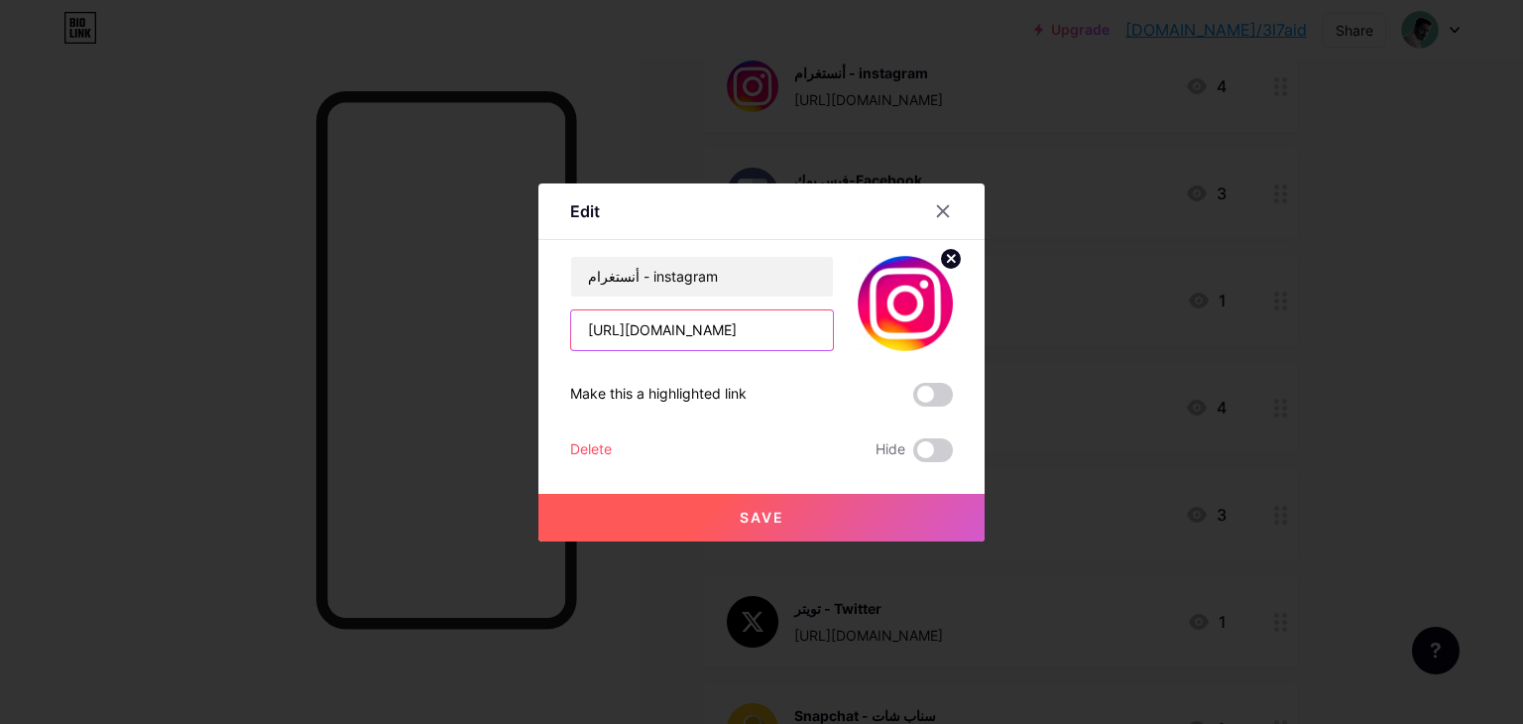
scroll to position [0, 32]
drag, startPoint x: 768, startPoint y: 334, endPoint x: 809, endPoint y: 327, distance: 41.2
click at [809, 327] on input "[URL][DOMAIN_NAME]" at bounding box center [702, 330] width 262 height 40
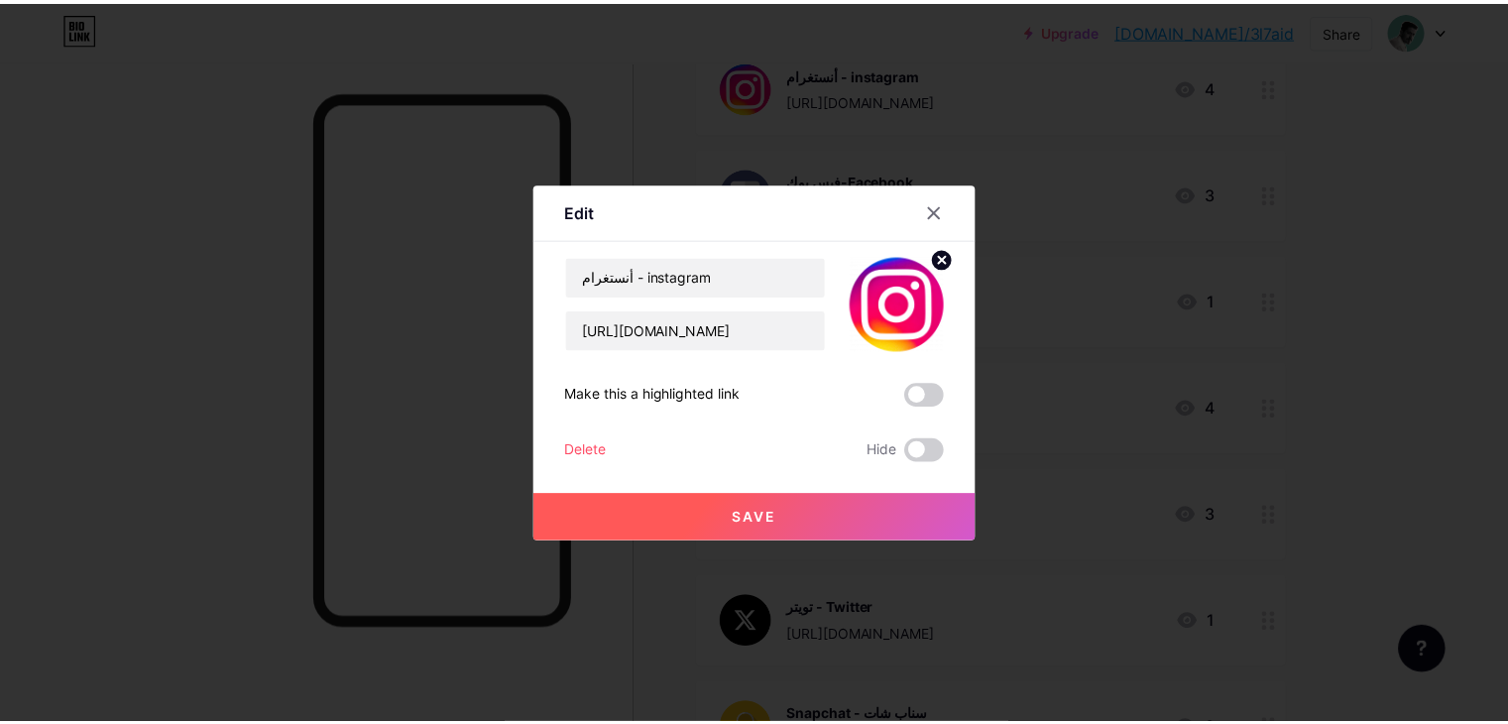
scroll to position [0, 0]
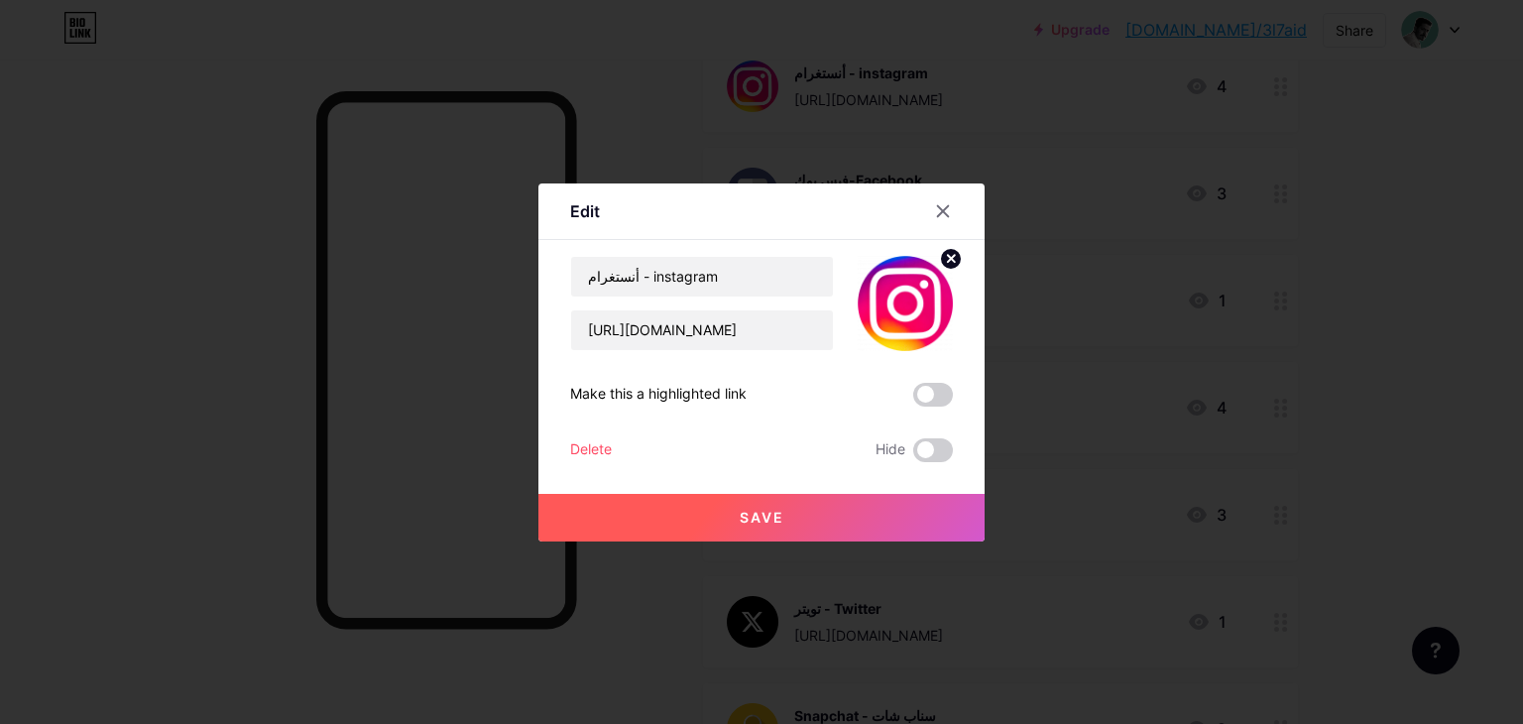
click at [1092, 424] on div at bounding box center [761, 362] width 1523 height 724
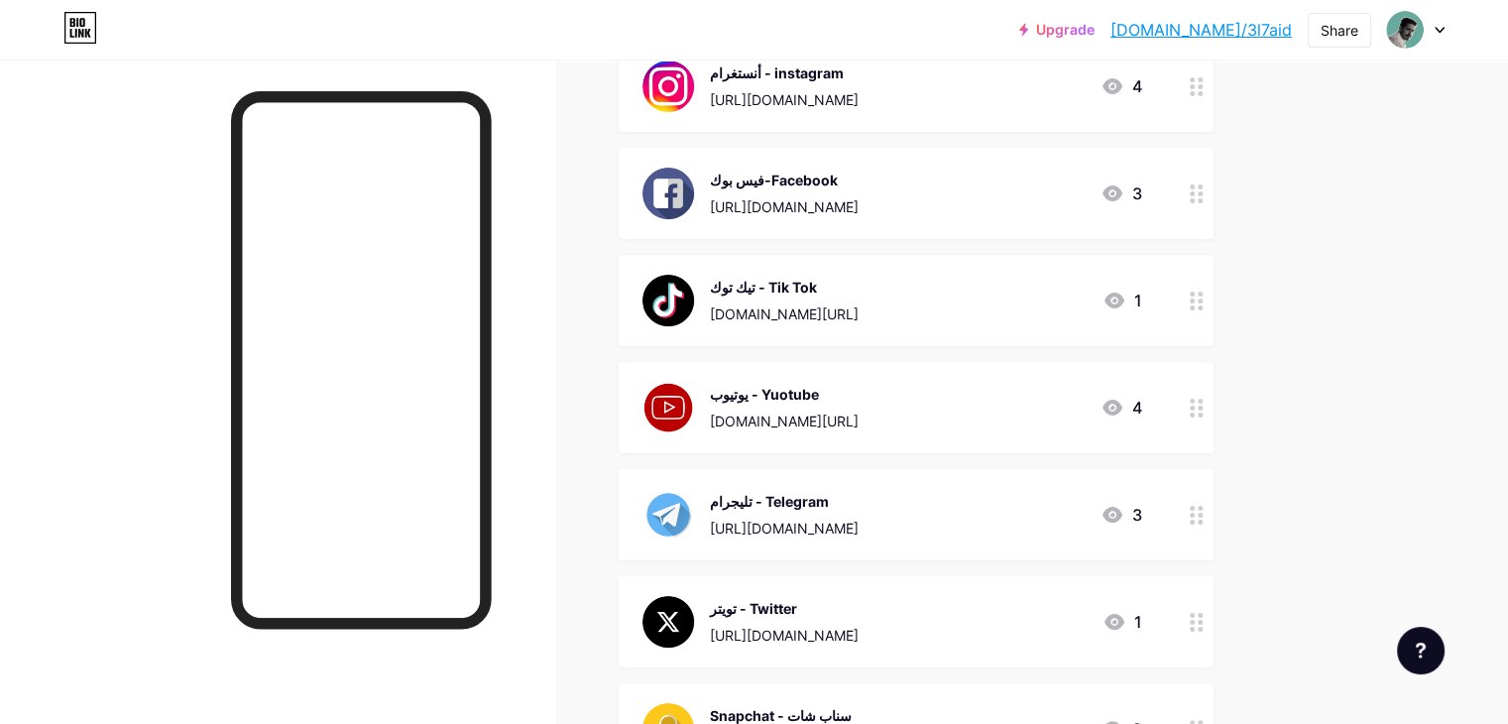
scroll to position [904, 0]
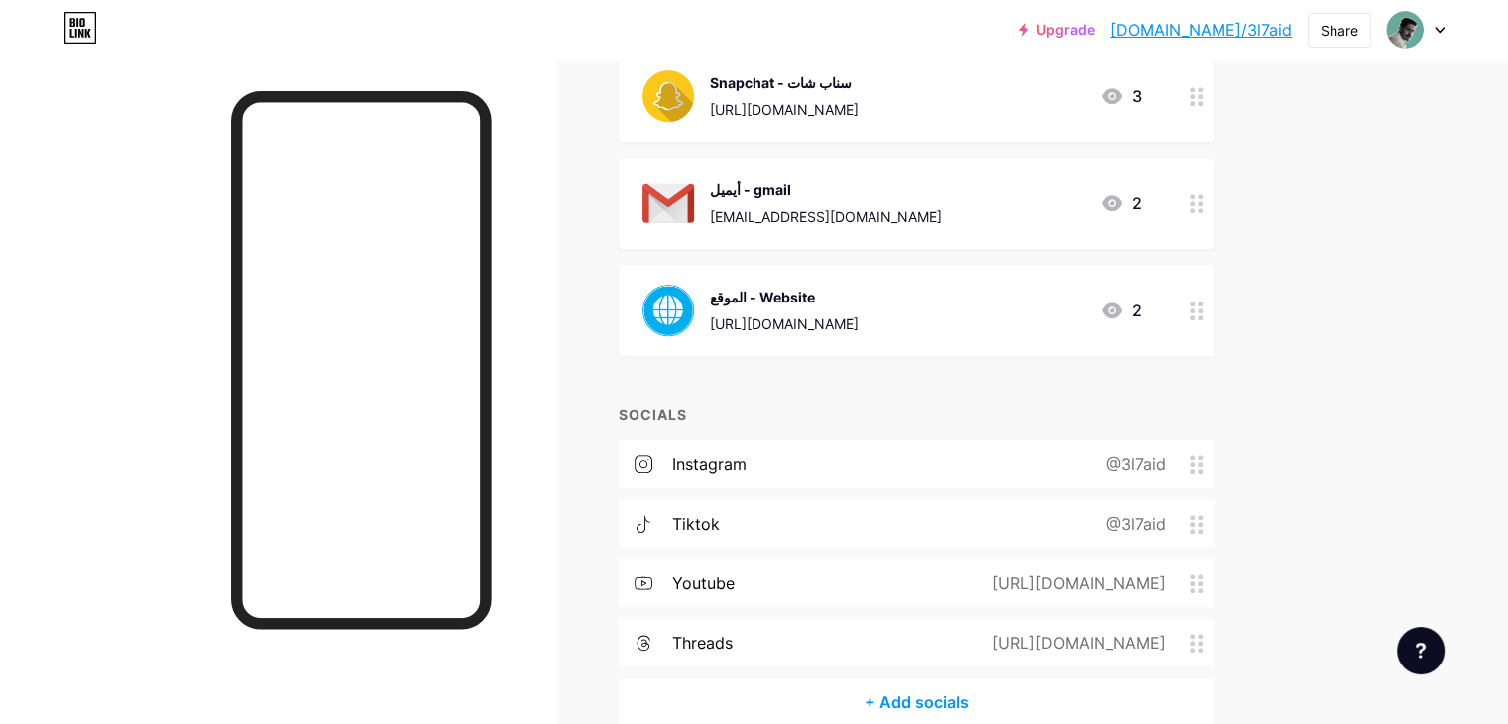
click at [954, 470] on div "instagram @3l7aid" at bounding box center [916, 464] width 595 height 48
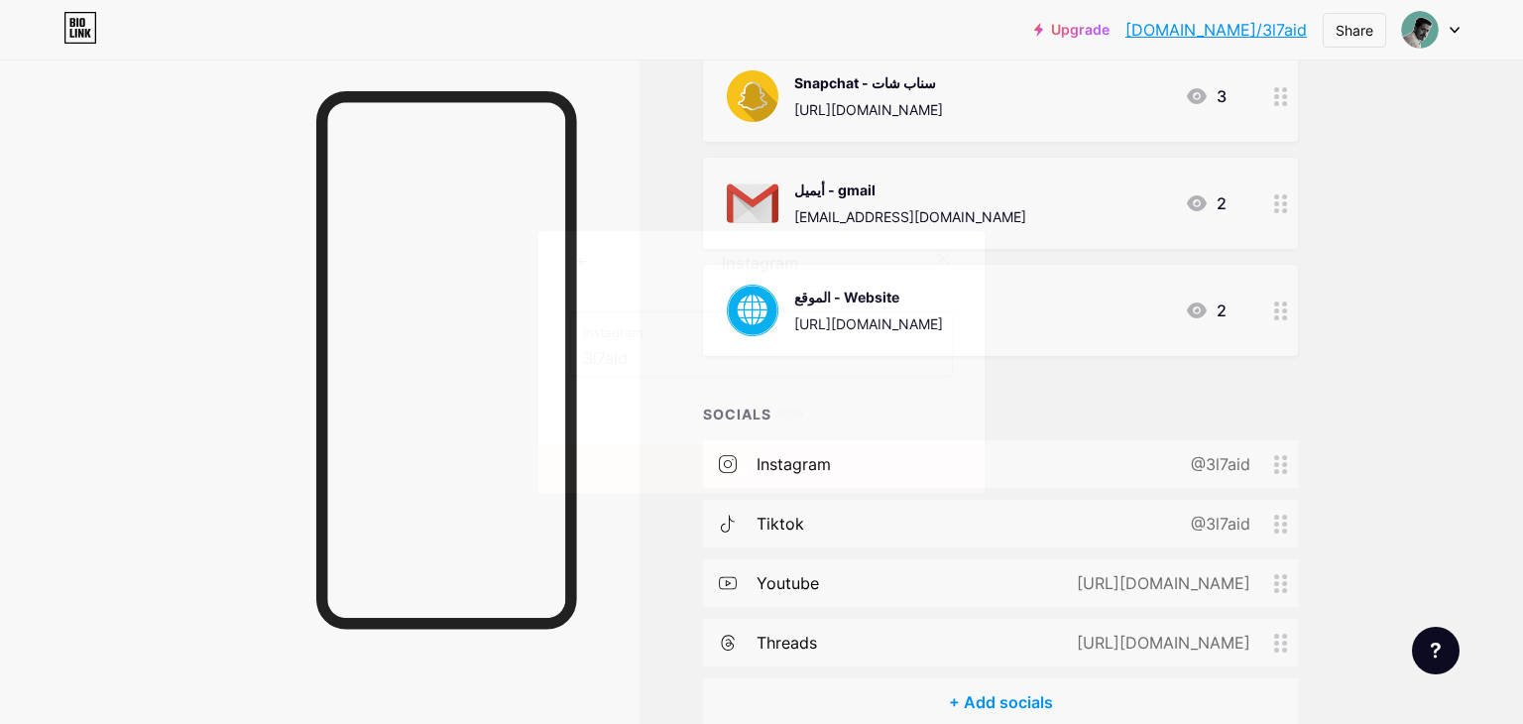
click at [813, 358] on input "3l7aid" at bounding box center [761, 359] width 357 height 34
paste input "ali_alajwadi"
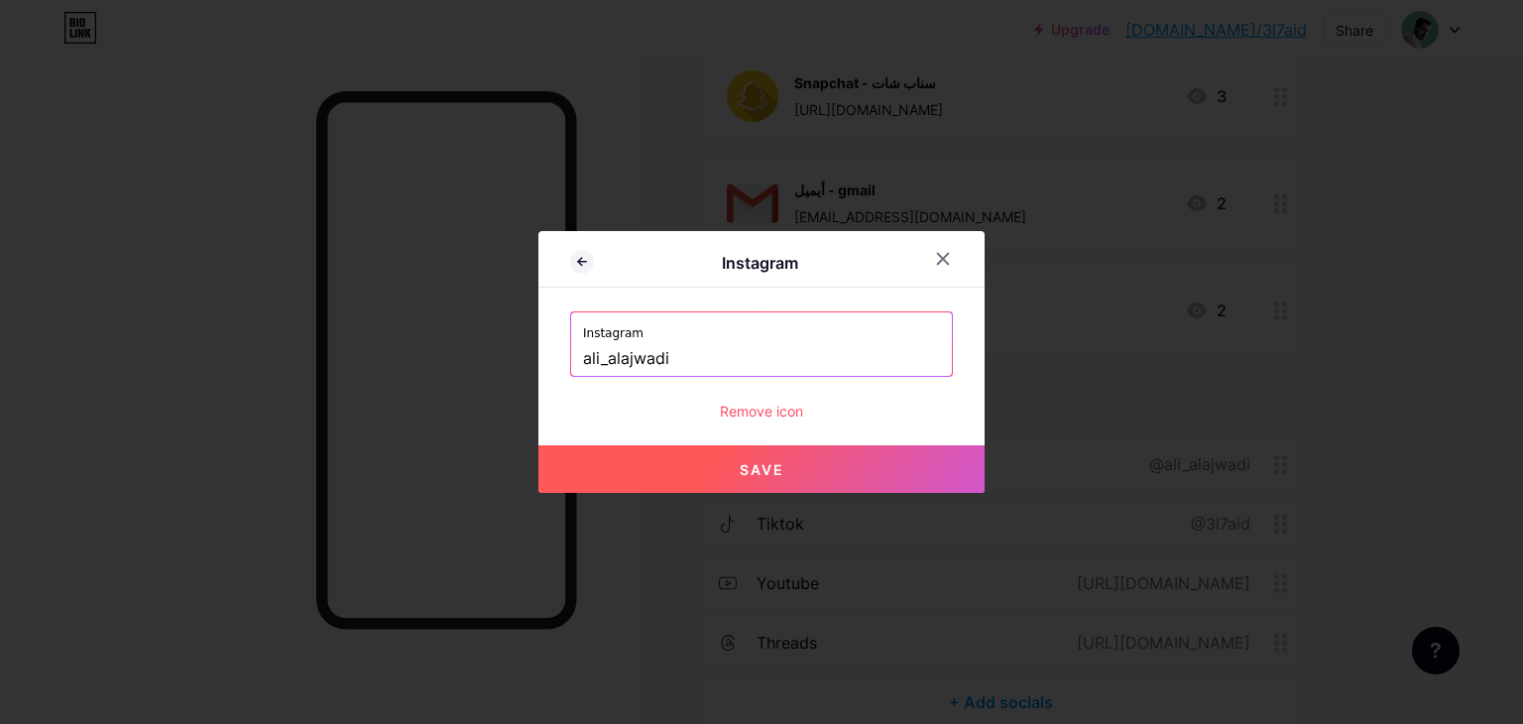
click at [763, 465] on span "Save" at bounding box center [761, 469] width 45 height 17
type input "[URL][DOMAIN_NAME]"
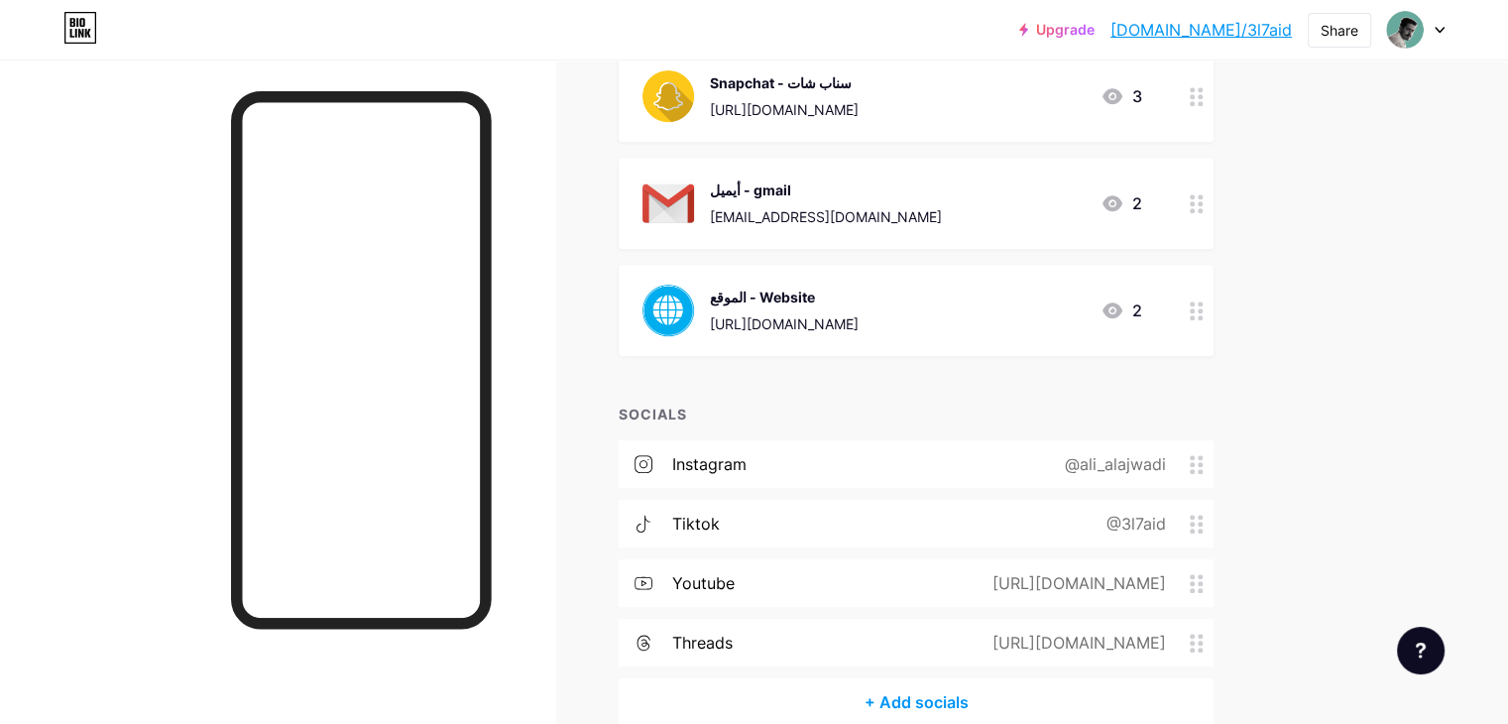
click at [884, 447] on div "instagram @ali_alajwadi" at bounding box center [916, 464] width 595 height 48
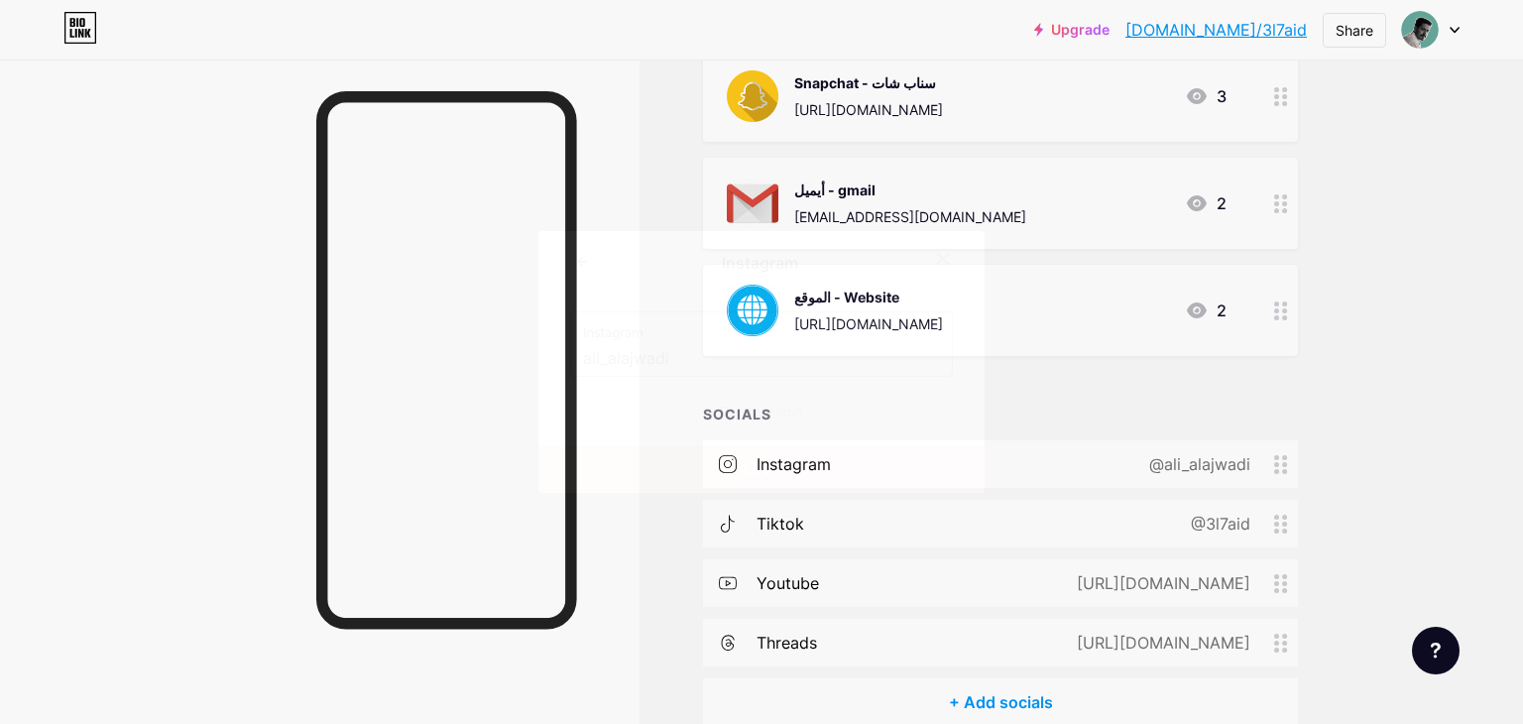
click at [936, 264] on icon at bounding box center [943, 259] width 16 height 16
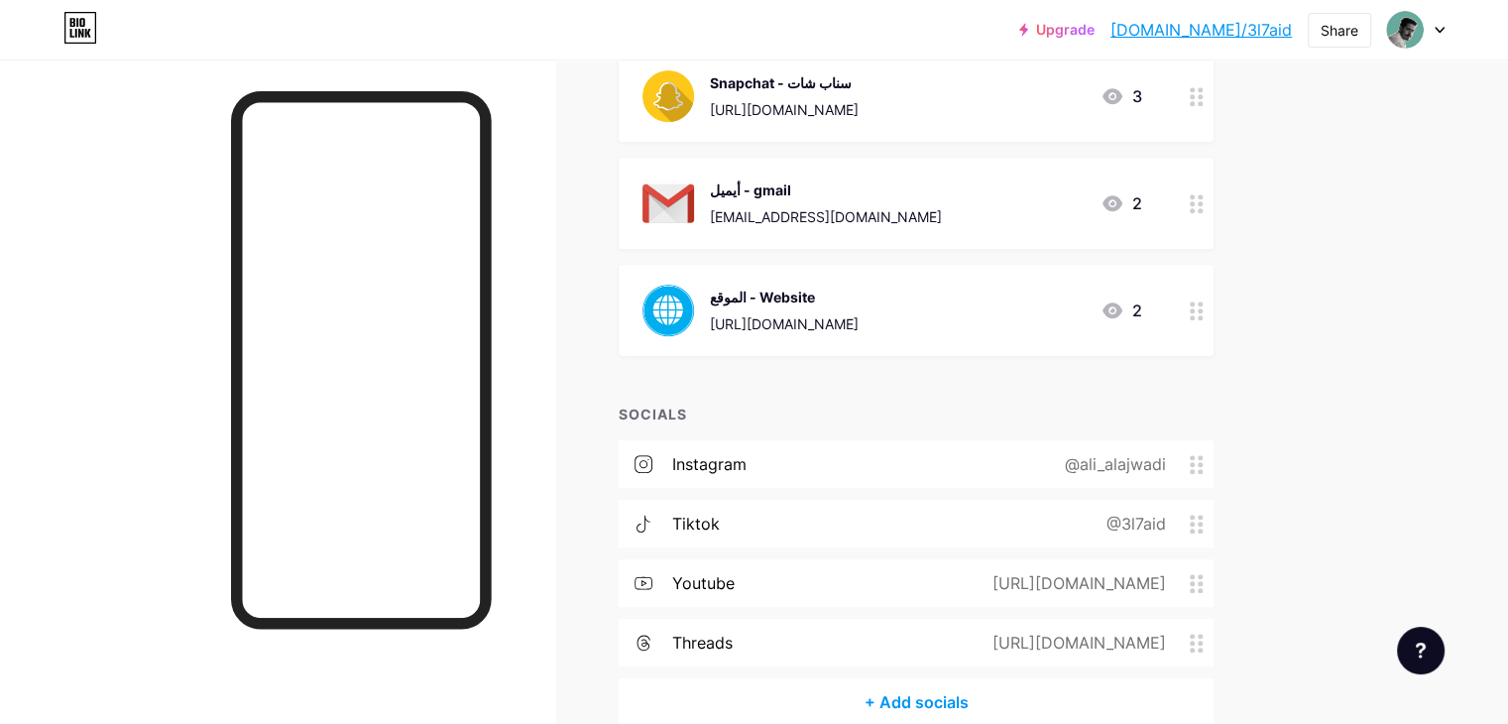
click at [1007, 631] on div "[URL][DOMAIN_NAME]" at bounding box center [1075, 642] width 229 height 24
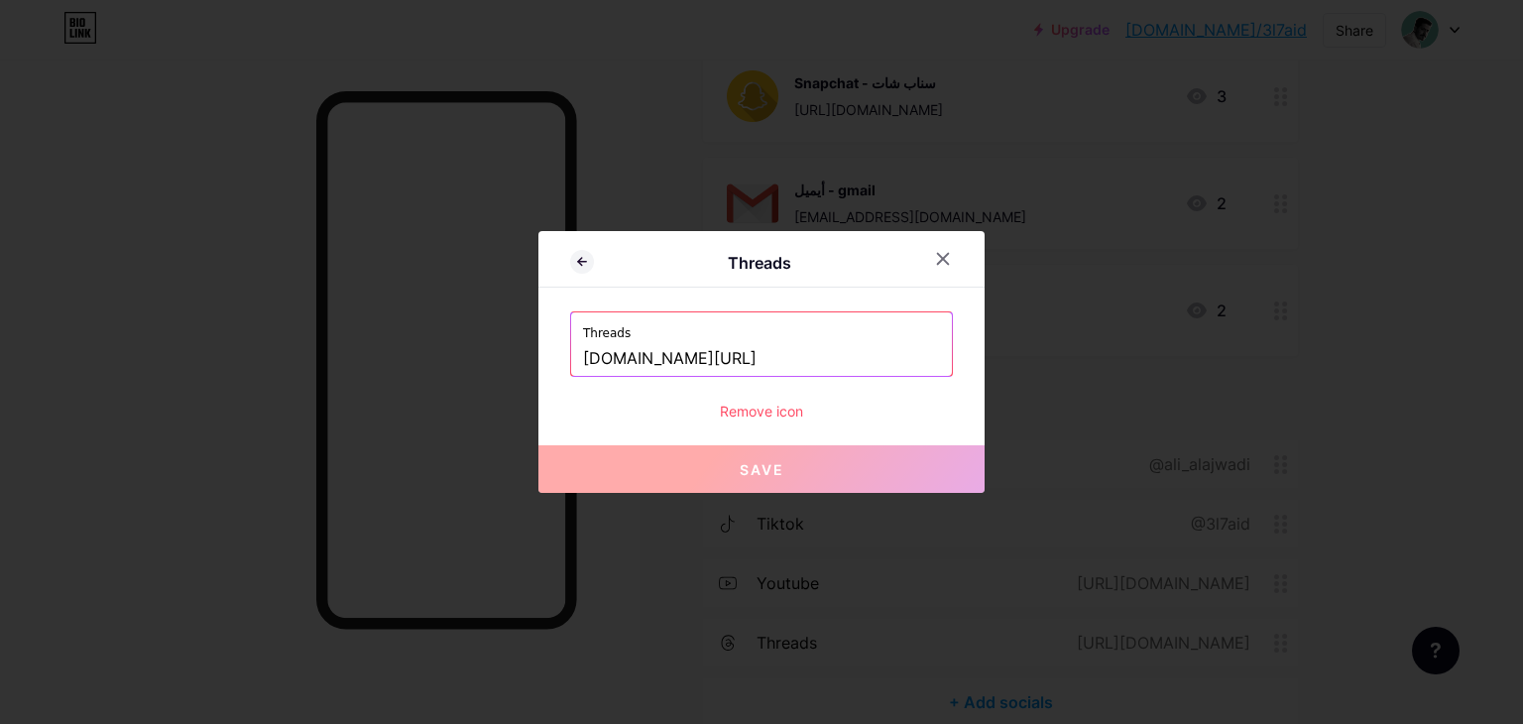
drag, startPoint x: 815, startPoint y: 348, endPoint x: 725, endPoint y: 365, distance: 91.8
click at [725, 365] on input "[DOMAIN_NAME][URL]" at bounding box center [761, 359] width 357 height 34
paste input "ali_alajwadi"
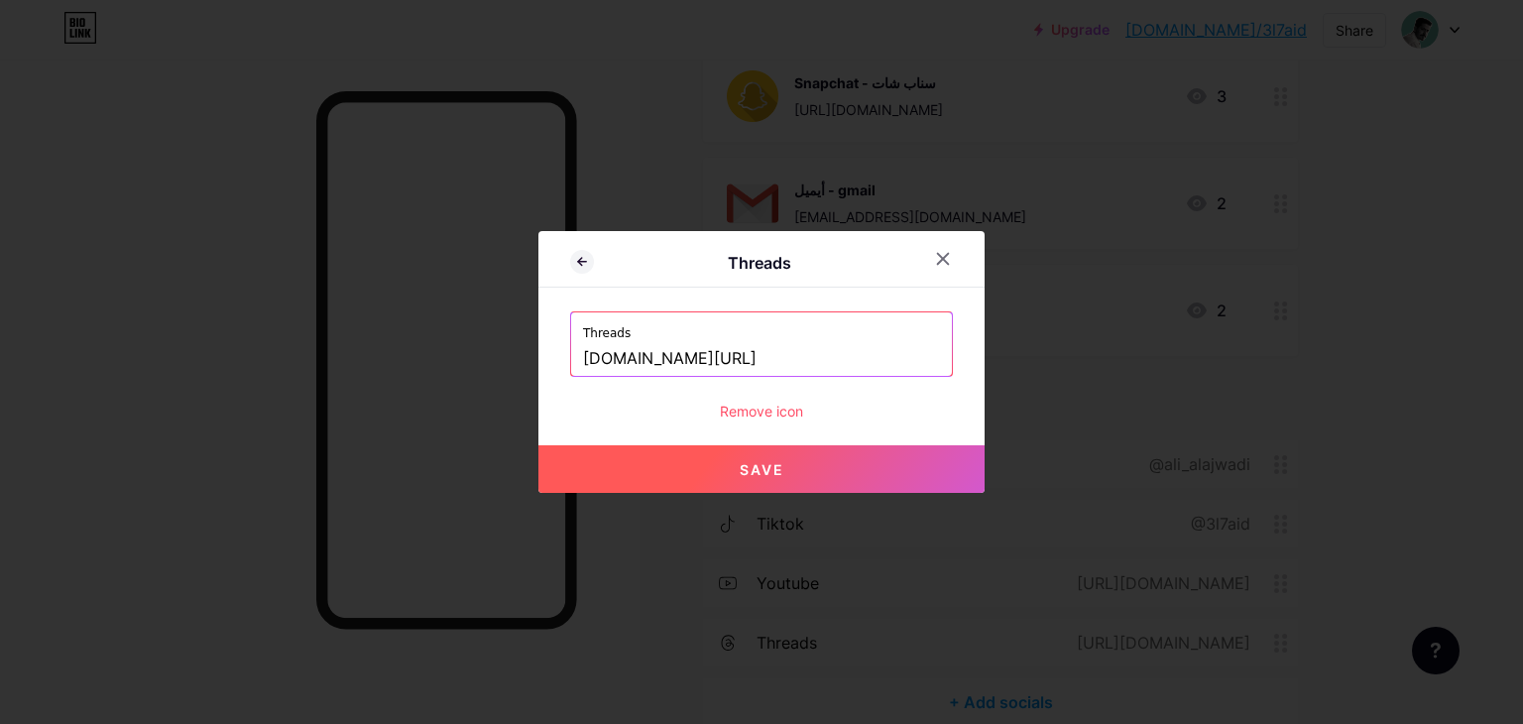
click at [769, 467] on span "Save" at bounding box center [761, 469] width 45 height 17
type input "[URL][DOMAIN_NAME]"
